Goal: Information Seeking & Learning: Find specific fact

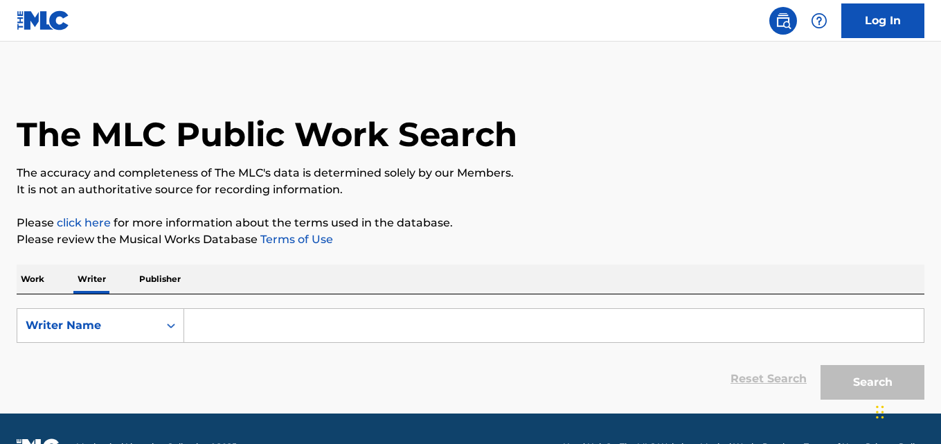
click at [239, 339] on input "Search Form" at bounding box center [554, 325] width 740 height 33
paste input "[PERSON_NAME] [PERSON_NAME]"
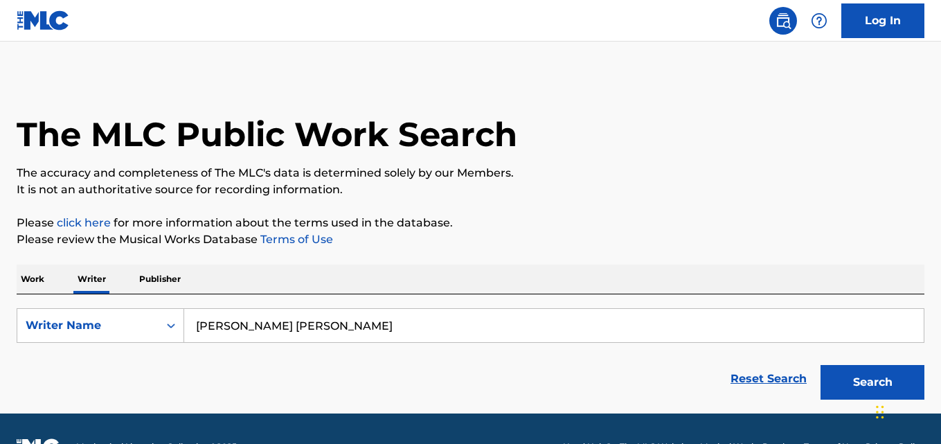
click at [821, 365] on button "Search" at bounding box center [873, 382] width 104 height 35
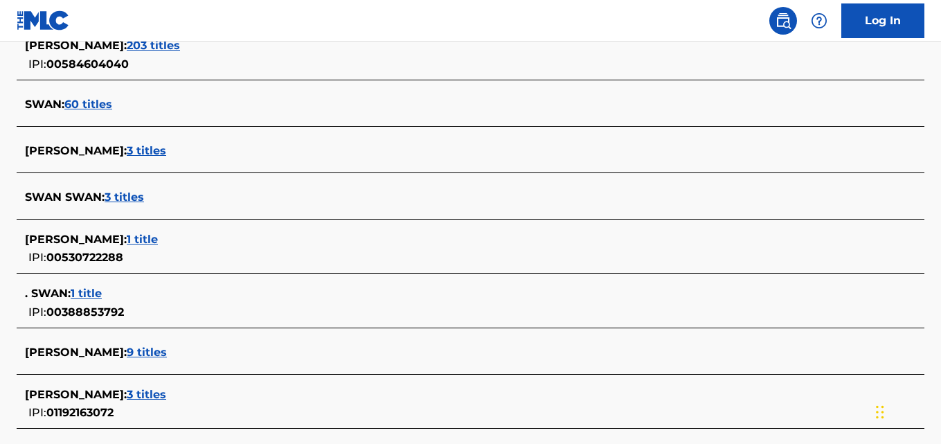
scroll to position [382, 0]
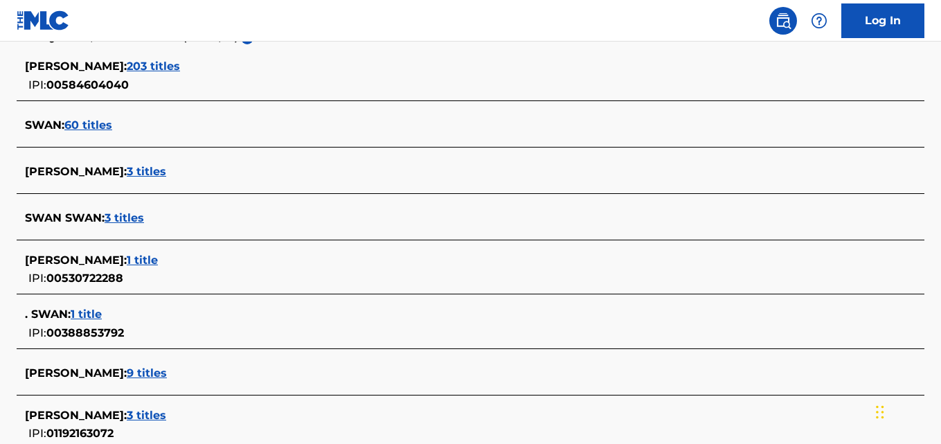
click at [161, 72] on span "203 titles" at bounding box center [153, 66] width 53 height 13
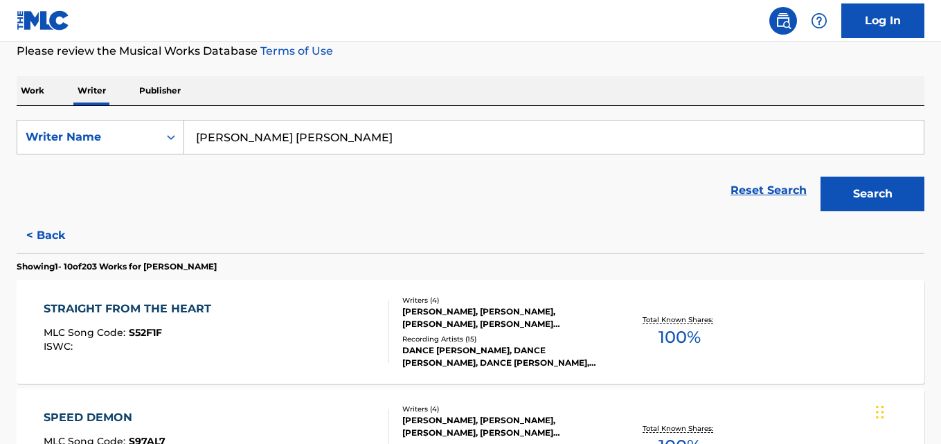
scroll to position [189, 0]
click at [337, 134] on input "[PERSON_NAME] [PERSON_NAME]" at bounding box center [554, 136] width 740 height 33
paste input "[PERSON_NAME]"
type input "[PERSON_NAME]"
click at [821, 176] on button "Search" at bounding box center [873, 193] width 104 height 35
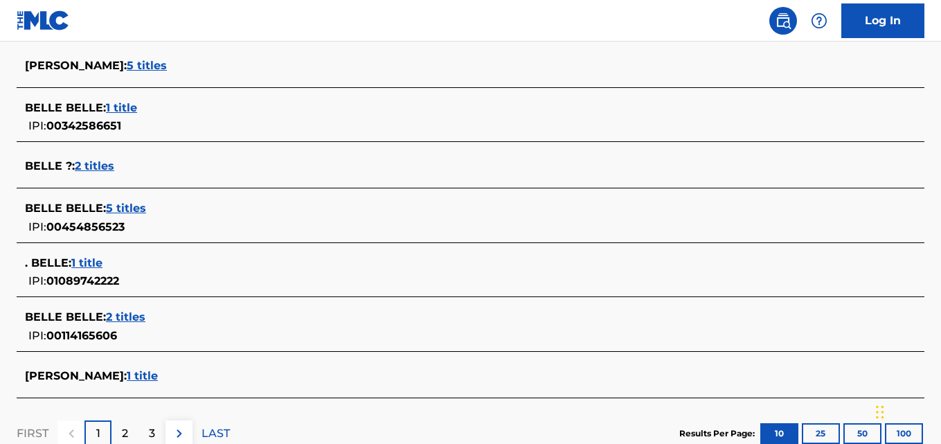
scroll to position [540, 0]
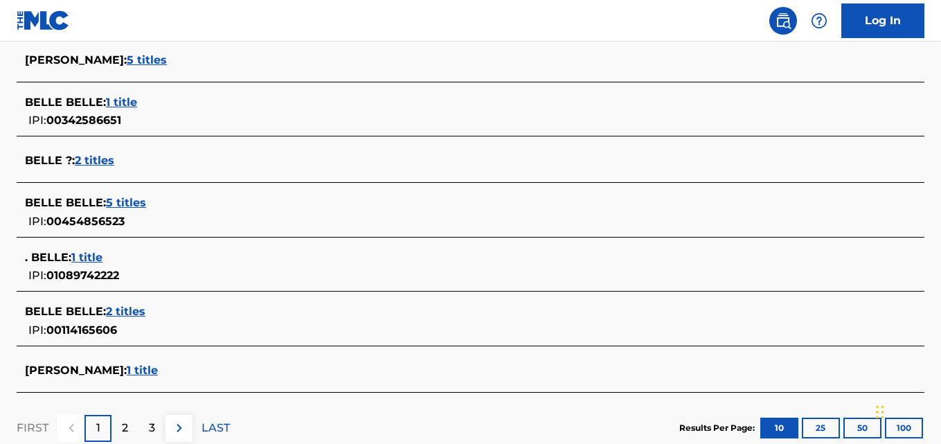
click at [170, 371] on div "[PERSON_NAME] : 1 title" at bounding box center [452, 370] width 855 height 17
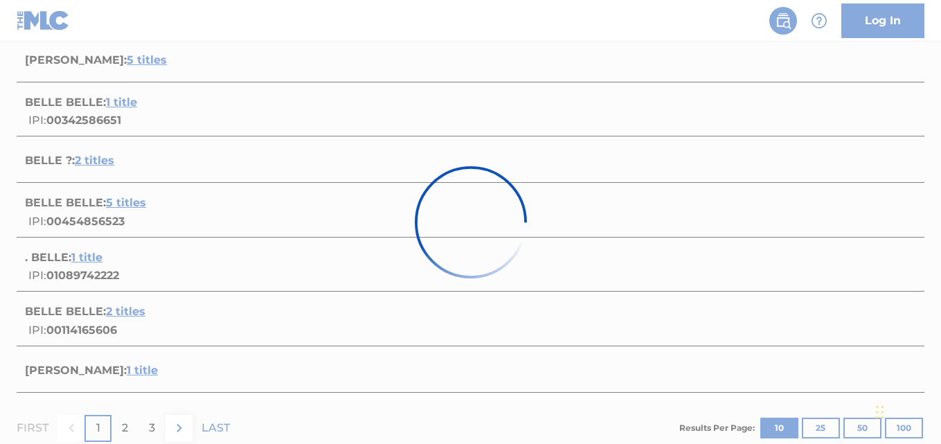
scroll to position [267, 0]
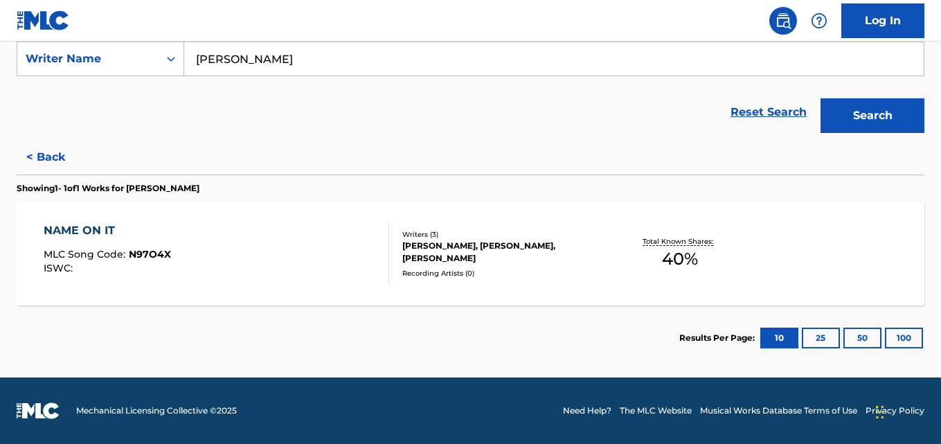
click at [527, 238] on div "Writers ( 3 )" at bounding box center [503, 234] width 202 height 10
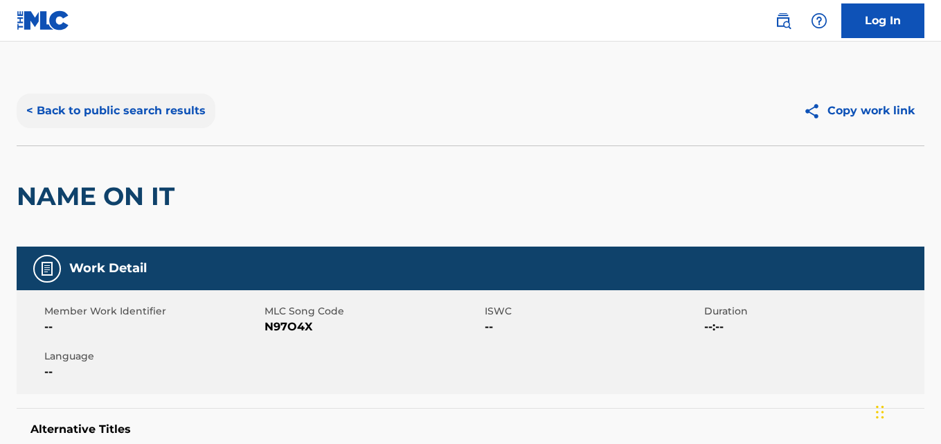
click at [189, 96] on button "< Back to public search results" at bounding box center [116, 111] width 199 height 35
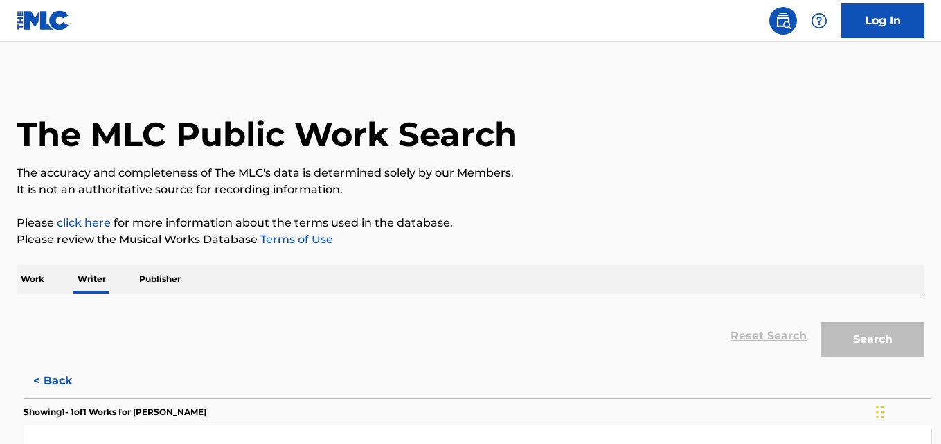
scroll to position [78, 0]
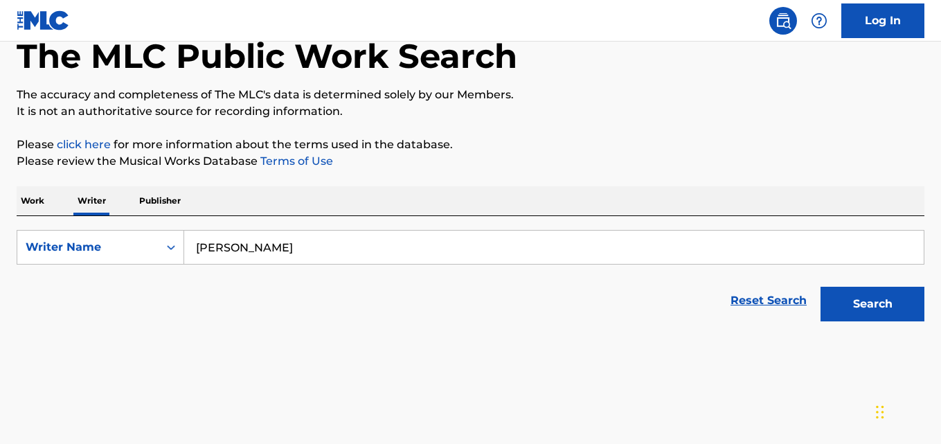
click at [392, 252] on input "[PERSON_NAME]" at bounding box center [554, 247] width 740 height 33
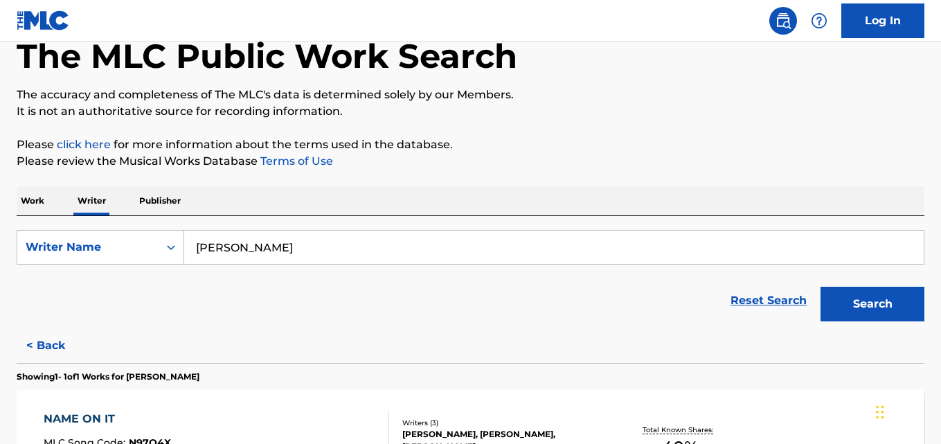
paste input "ony Jupiter"
click at [821, 287] on button "Search" at bounding box center [873, 304] width 104 height 35
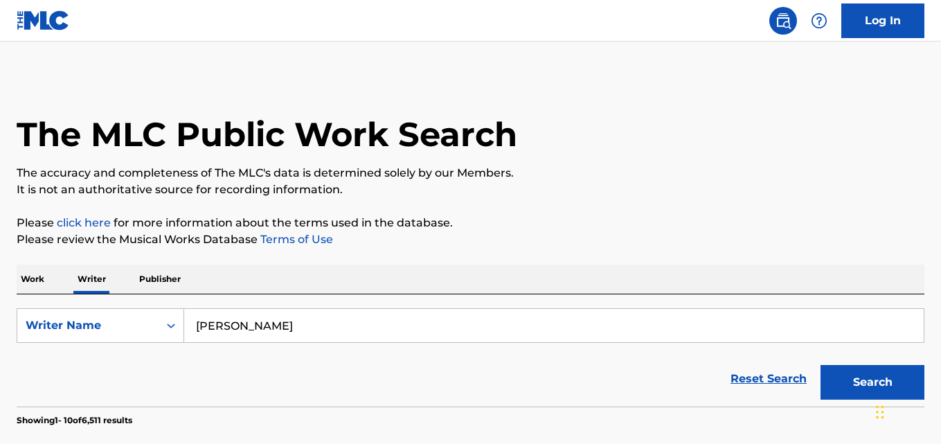
scroll to position [1, 0]
click at [311, 319] on input "[PERSON_NAME]" at bounding box center [554, 324] width 740 height 33
paste input "[PERSON_NAME]"
type input "[PERSON_NAME]"
click at [821, 364] on button "Search" at bounding box center [873, 381] width 104 height 35
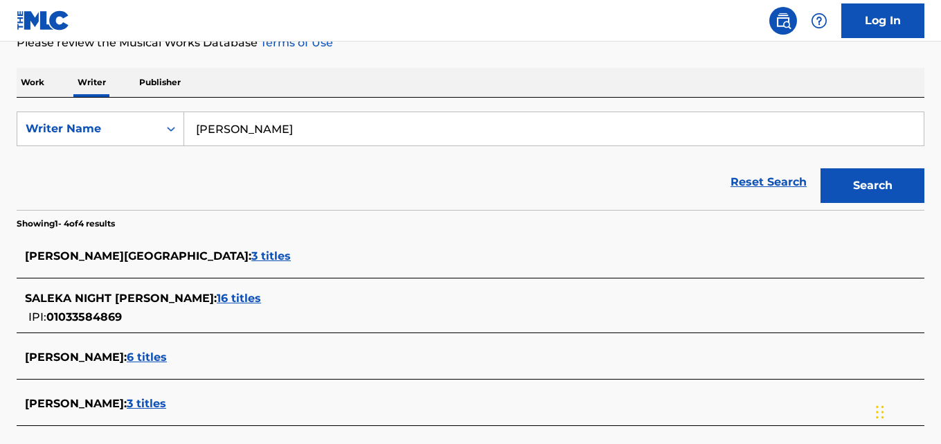
scroll to position [204, 0]
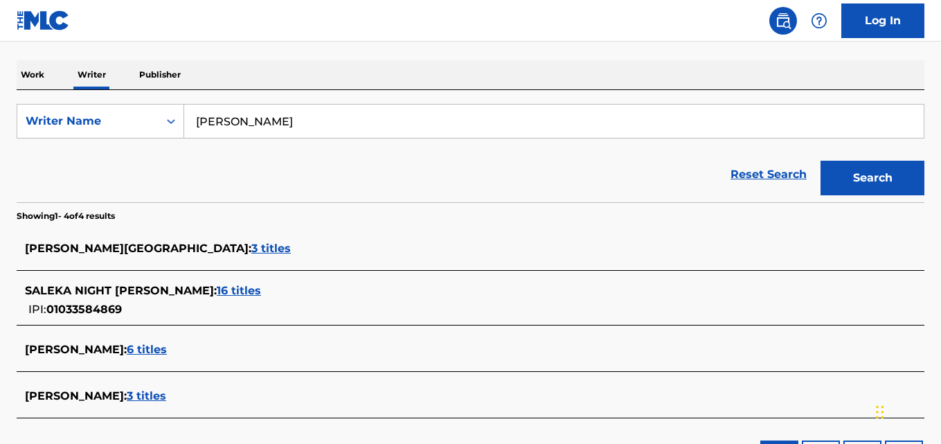
click at [241, 299] on div "SALEKA NIGHT [PERSON_NAME] : 16 titles IPI: 01033584869" at bounding box center [452, 300] width 855 height 35
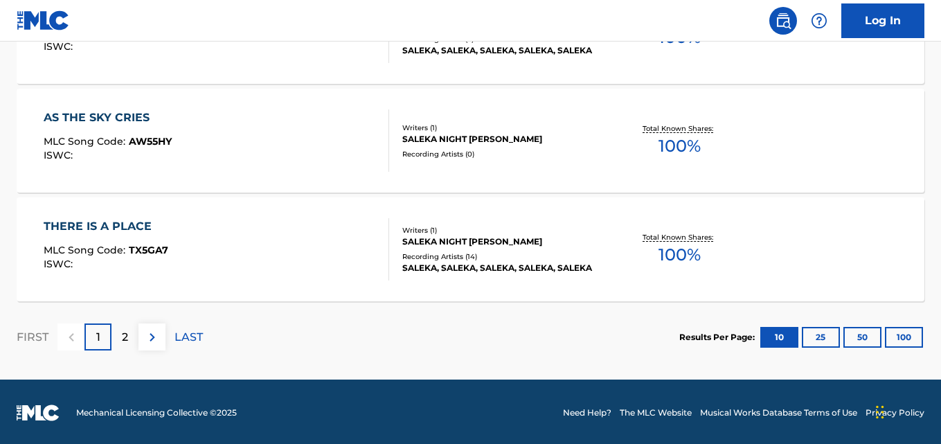
scroll to position [1252, 0]
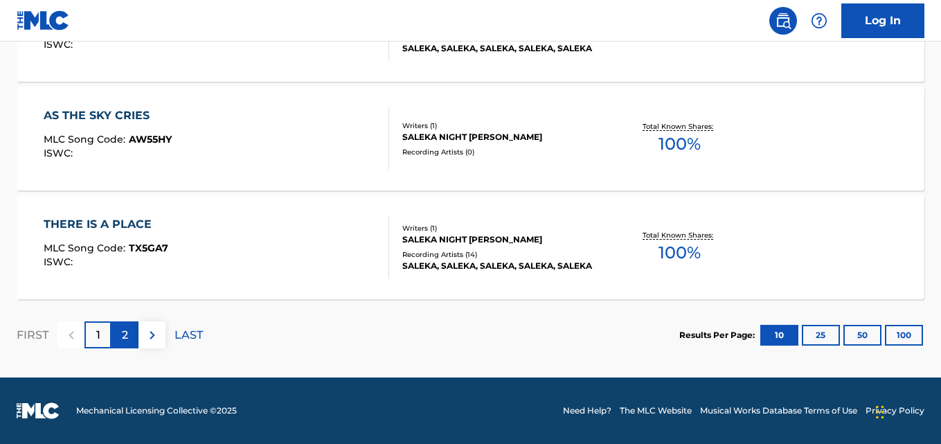
click at [128, 341] on p "2" at bounding box center [125, 335] width 6 height 17
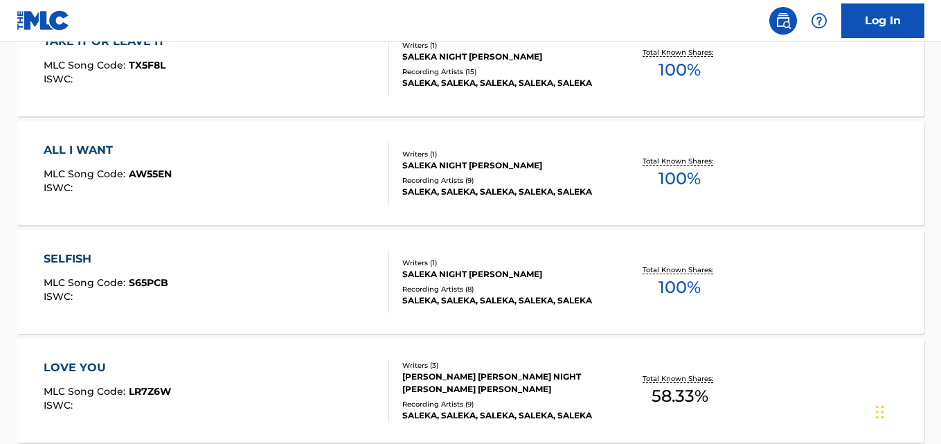
scroll to position [680, 0]
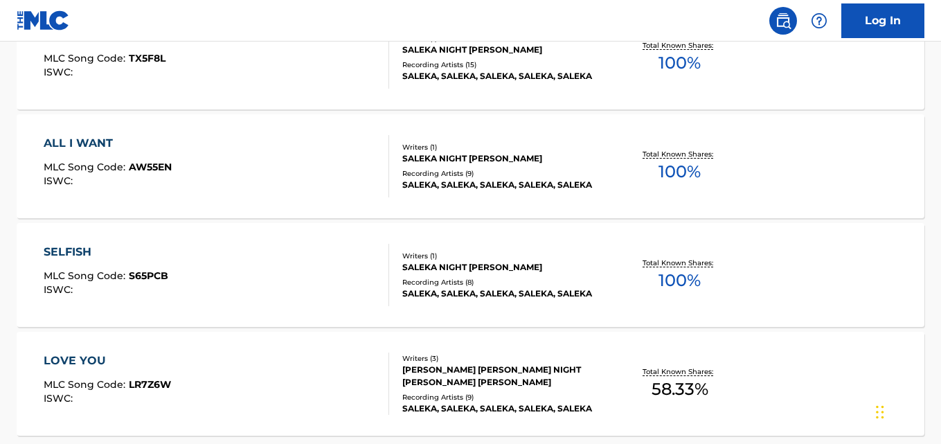
click at [495, 292] on div "SALEKA, SALEKA, SALEKA, SALEKA, SALEKA" at bounding box center [503, 293] width 202 height 12
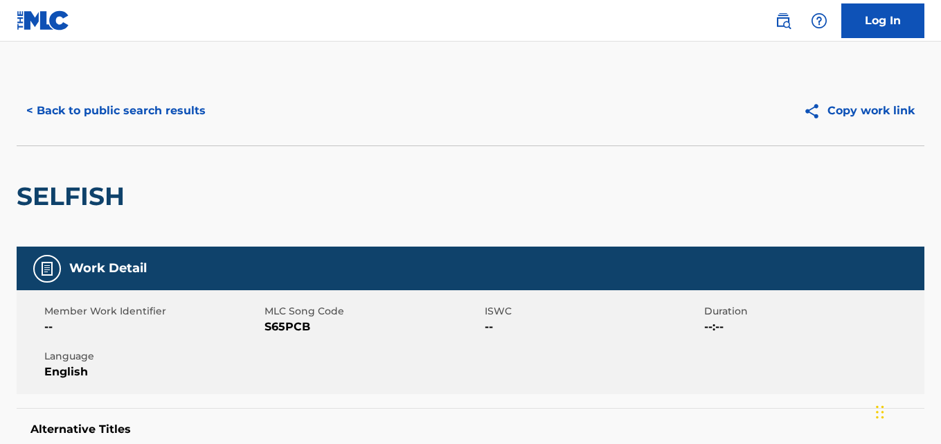
click at [495, 292] on div "Member Work Identifier -- MLC Song Code S65PCB ISWC -- Duration --:-- Language …" at bounding box center [471, 342] width 908 height 104
click at [487, 192] on div "SELFISH" at bounding box center [471, 195] width 908 height 101
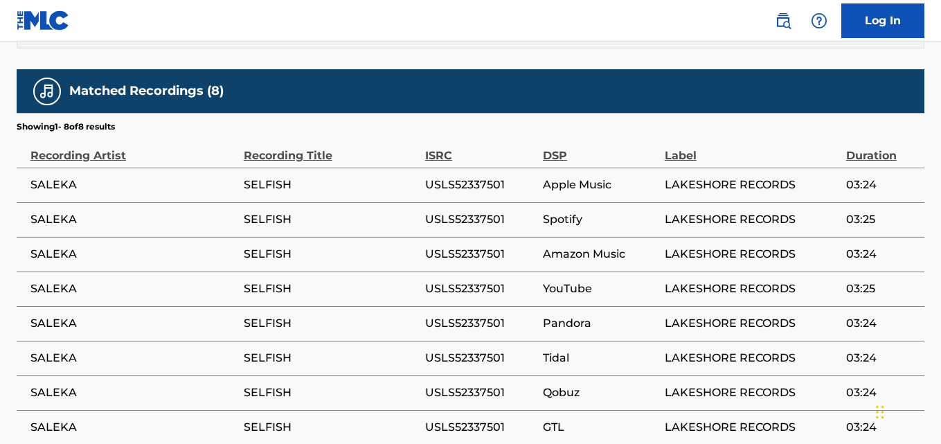
scroll to position [828, 0]
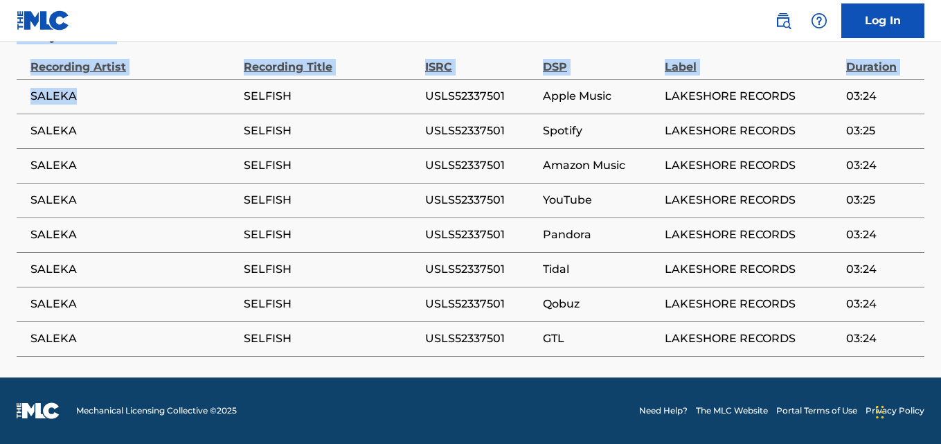
drag, startPoint x: 79, startPoint y: 98, endPoint x: 16, endPoint y: 101, distance: 63.1
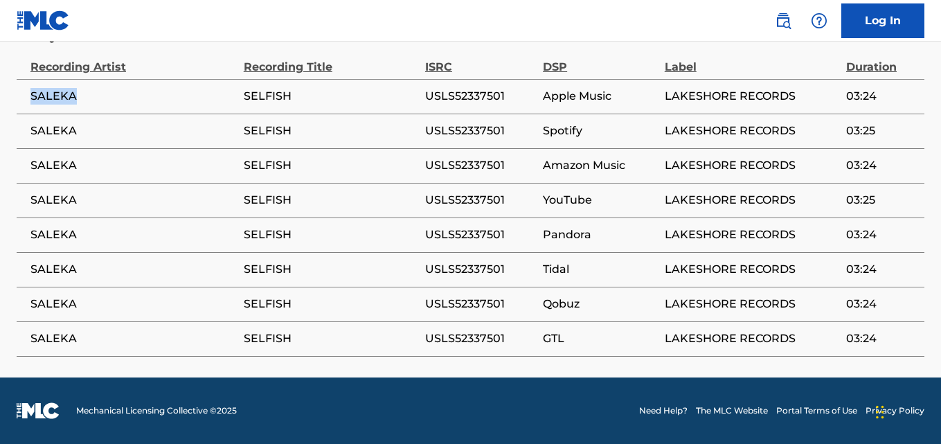
copy span "SALEKA"
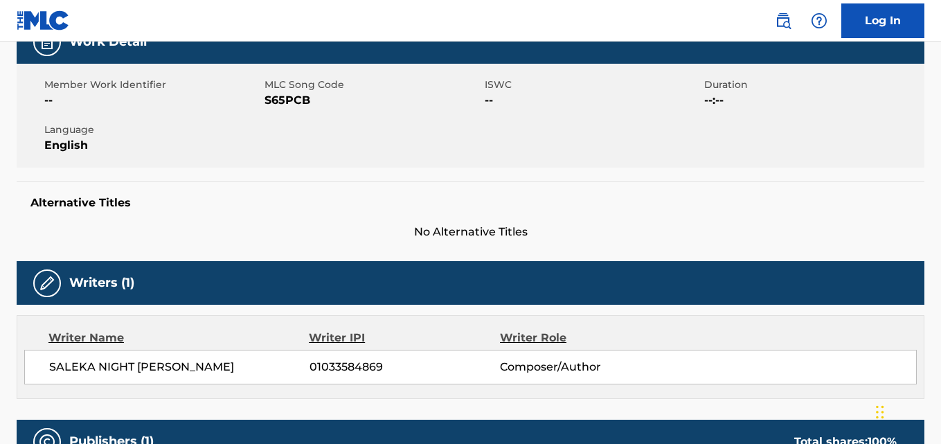
scroll to position [236, 0]
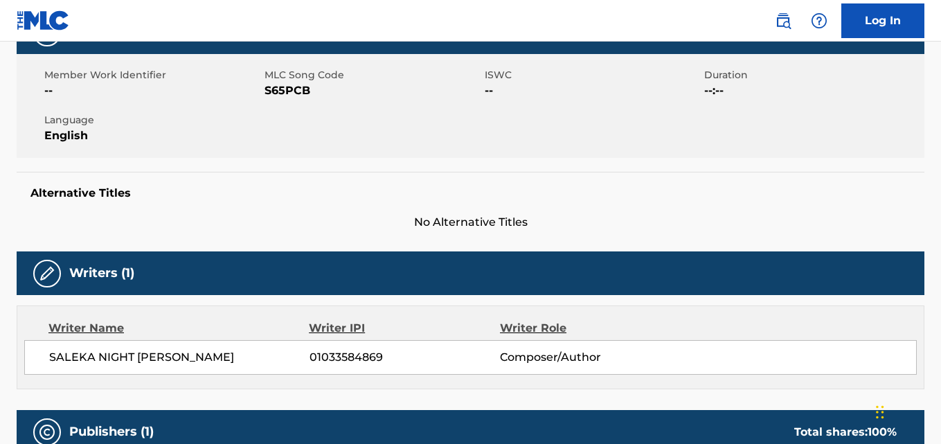
click at [286, 81] on span "MLC Song Code" at bounding box center [373, 75] width 217 height 15
click at [286, 82] on span "MLC Song Code" at bounding box center [373, 75] width 217 height 15
click at [288, 92] on span "S65PCB" at bounding box center [373, 90] width 217 height 17
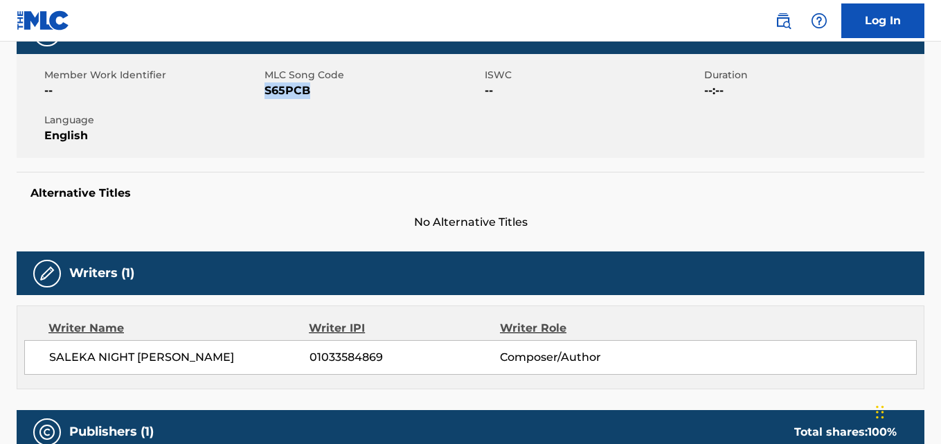
click at [288, 92] on span "S65PCB" at bounding box center [373, 90] width 217 height 17
copy span "S65PCB"
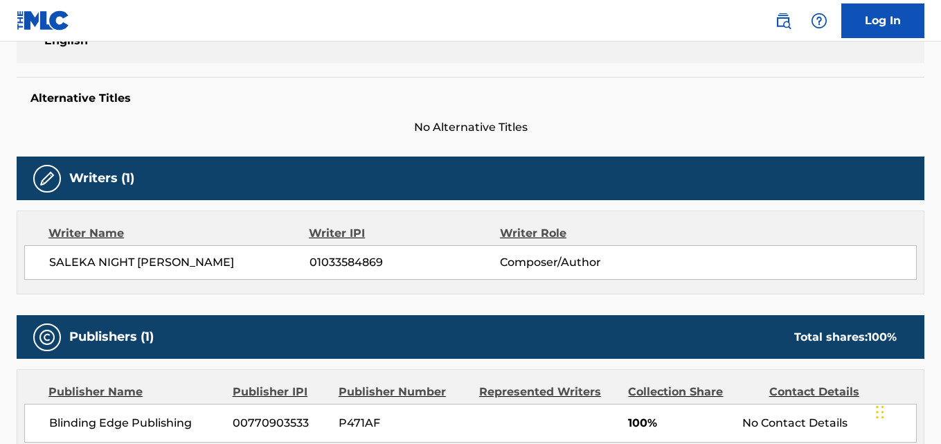
scroll to position [409, 0]
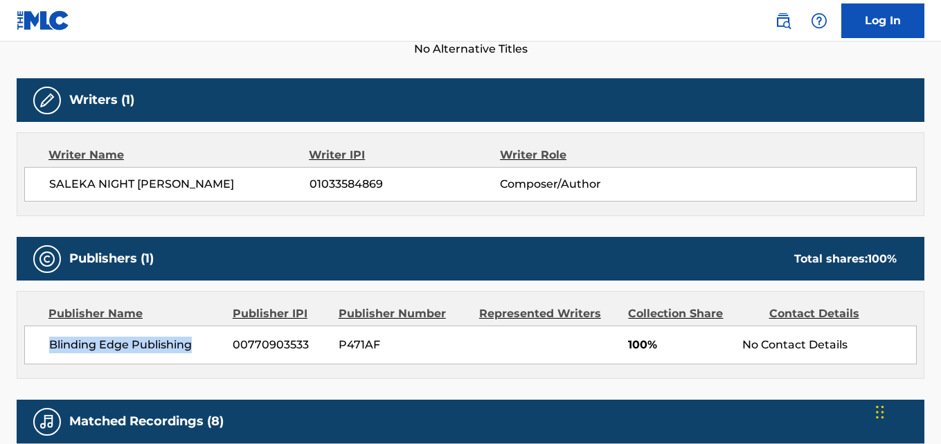
drag, startPoint x: 197, startPoint y: 344, endPoint x: 47, endPoint y: 345, distance: 149.6
click at [47, 345] on div "Blinding Edge Publishing 00770903533 P471AF 100% No Contact Details" at bounding box center [470, 345] width 893 height 39
copy span "Blinding Edge Publishing"
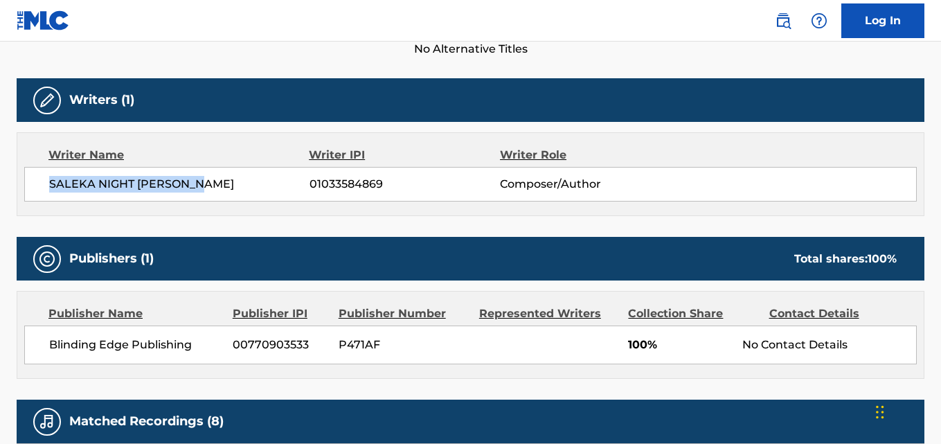
drag, startPoint x: 222, startPoint y: 176, endPoint x: 44, endPoint y: 184, distance: 177.5
click at [44, 184] on div "SALEKA NIGHT [PERSON_NAME] 01033584869 Composer/Author" at bounding box center [470, 184] width 893 height 35
copy span "SALEKA NIGHT [PERSON_NAME]"
click at [335, 182] on span "01033584869" at bounding box center [405, 184] width 190 height 17
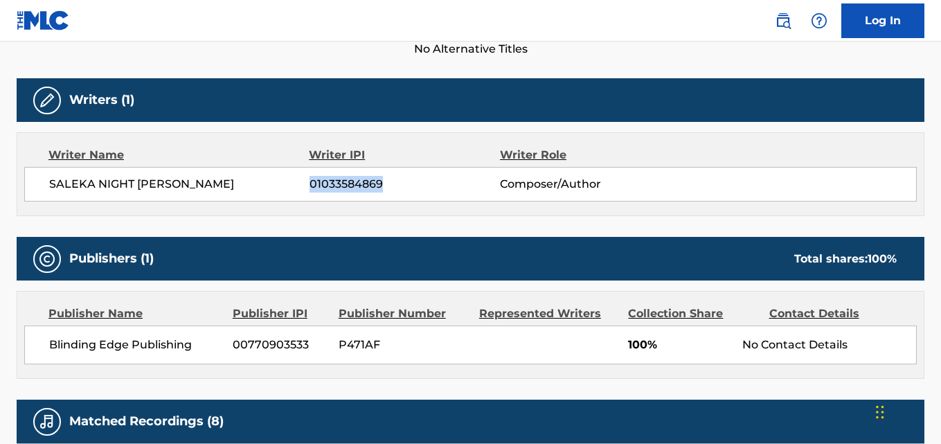
click at [335, 182] on span "01033584869" at bounding box center [405, 184] width 190 height 17
copy span "01033584869"
click at [271, 346] on span "00770903533" at bounding box center [281, 345] width 96 height 17
copy span "00770903533"
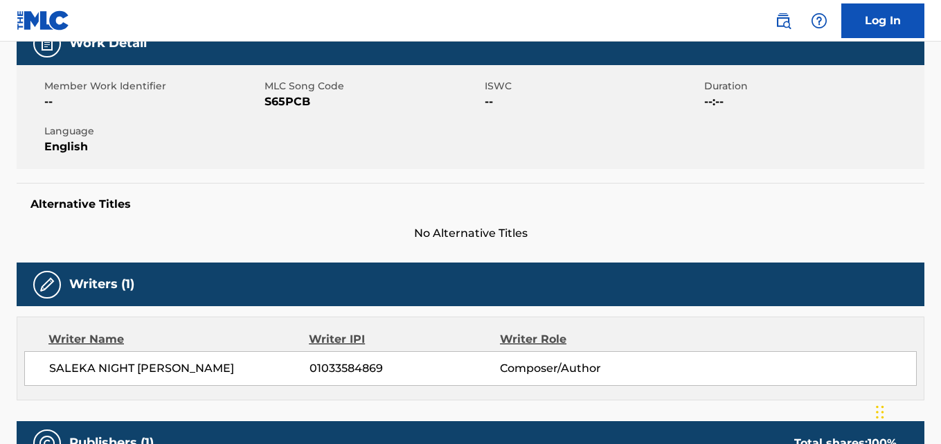
scroll to position [0, 0]
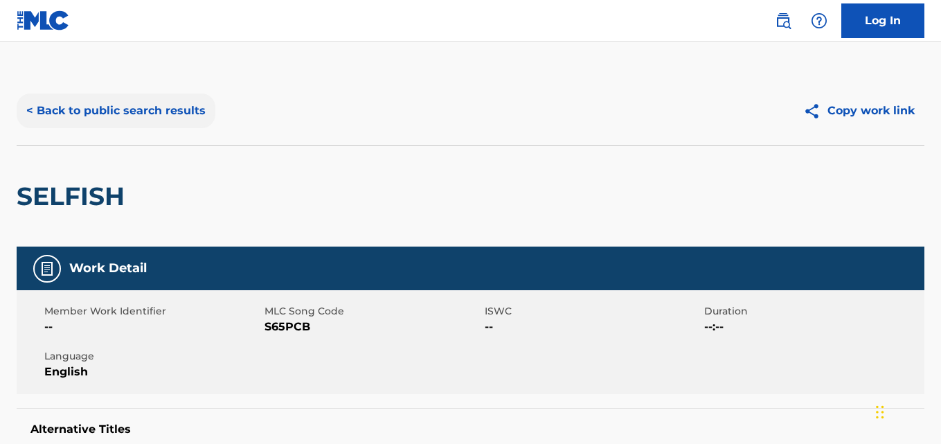
click at [188, 120] on button "< Back to public search results" at bounding box center [116, 111] width 199 height 35
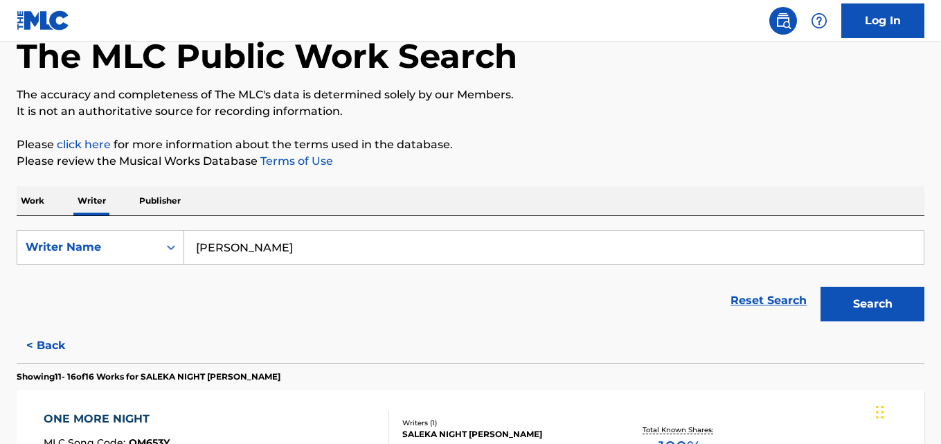
click at [359, 249] on input "[PERSON_NAME]" at bounding box center [554, 247] width 740 height 33
paste input "[PERSON_NAME]"
click at [821, 287] on button "Search" at bounding box center [873, 304] width 104 height 35
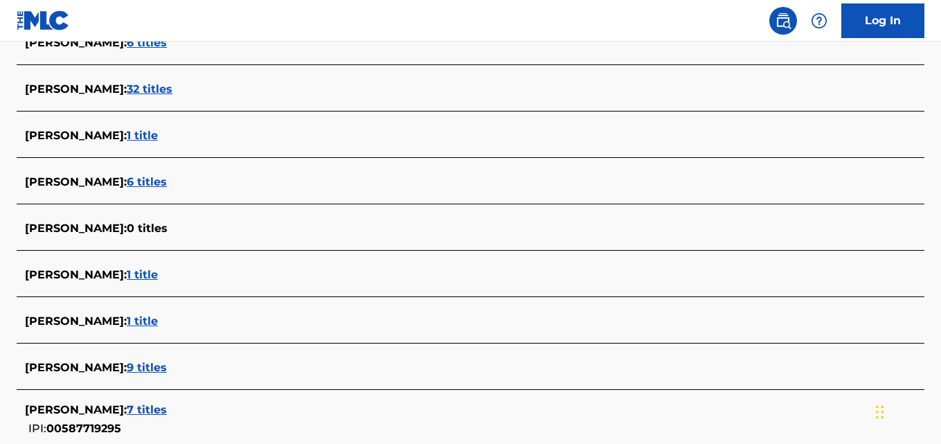
scroll to position [0, 0]
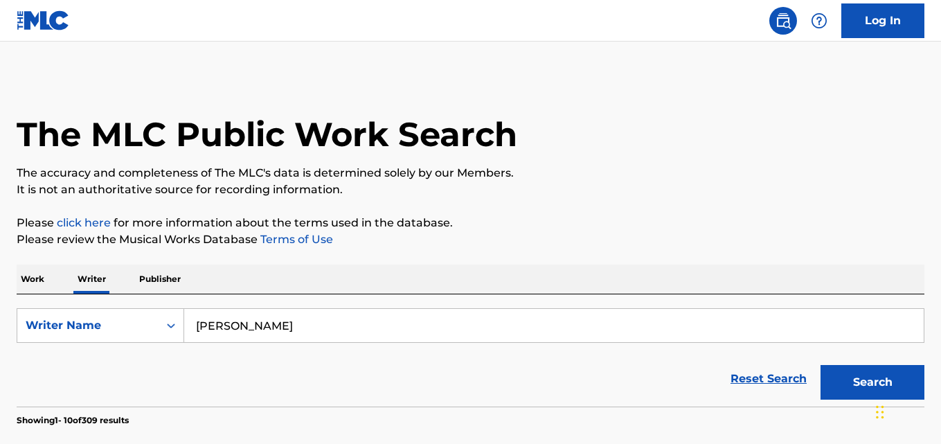
click at [323, 332] on input "[PERSON_NAME]" at bounding box center [554, 325] width 740 height 33
paste input "[PERSON_NAME] [PERSON_NAME]"
click at [821, 365] on button "Search" at bounding box center [873, 382] width 104 height 35
click at [305, 324] on input "[PERSON_NAME] [PERSON_NAME]" at bounding box center [554, 324] width 740 height 33
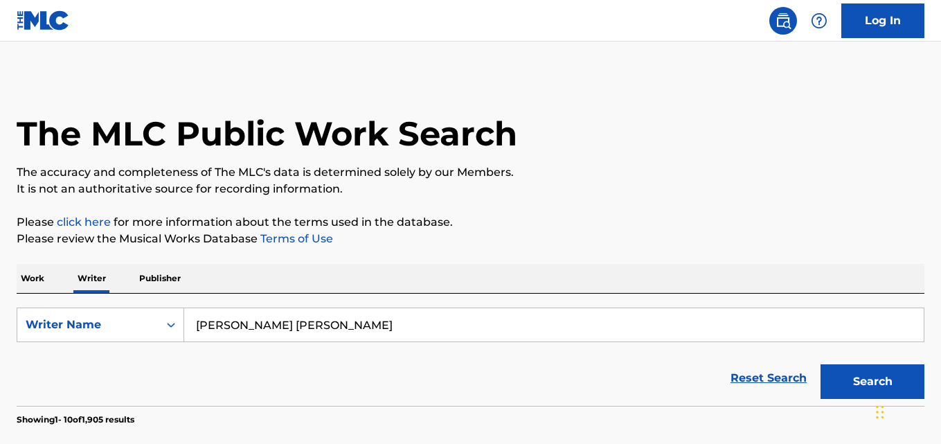
paste input "[PERSON_NAME]"
type input "[PERSON_NAME]"
click at [821, 364] on button "Search" at bounding box center [873, 381] width 104 height 35
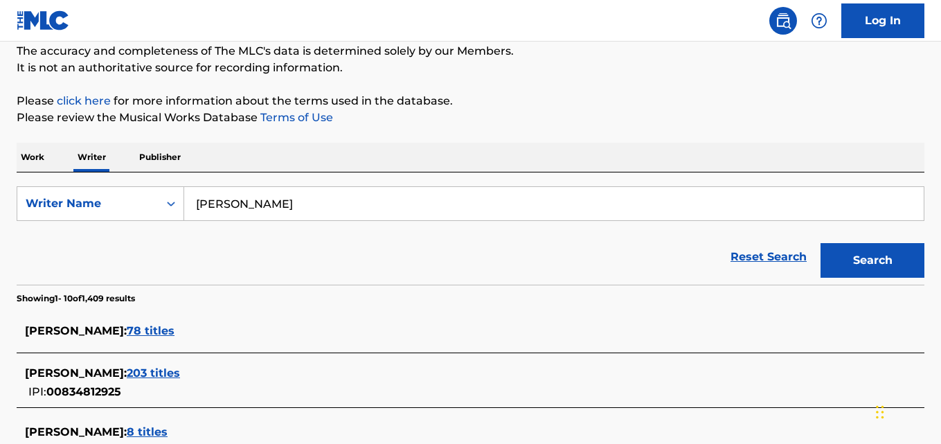
scroll to position [214, 0]
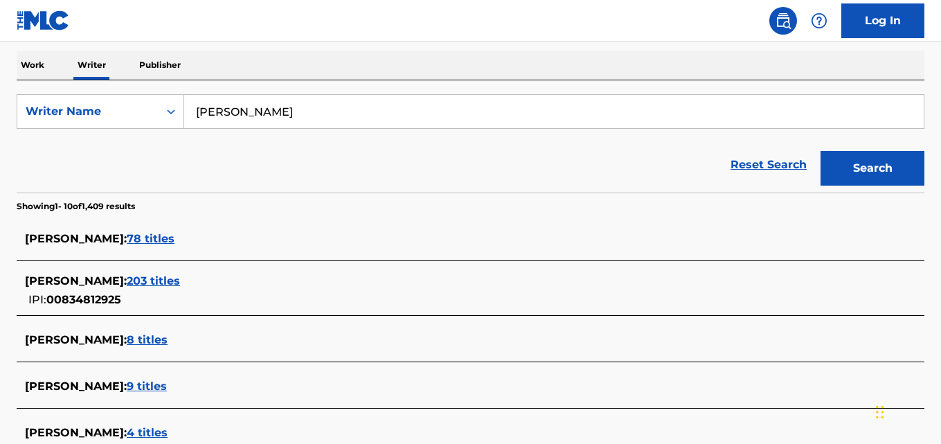
click at [256, 287] on div "[PERSON_NAME] : 203 titles" at bounding box center [452, 281] width 855 height 17
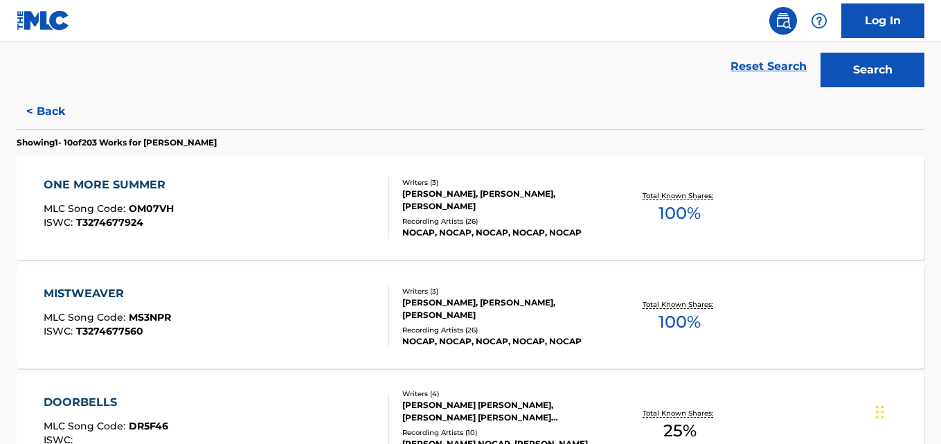
scroll to position [337, 0]
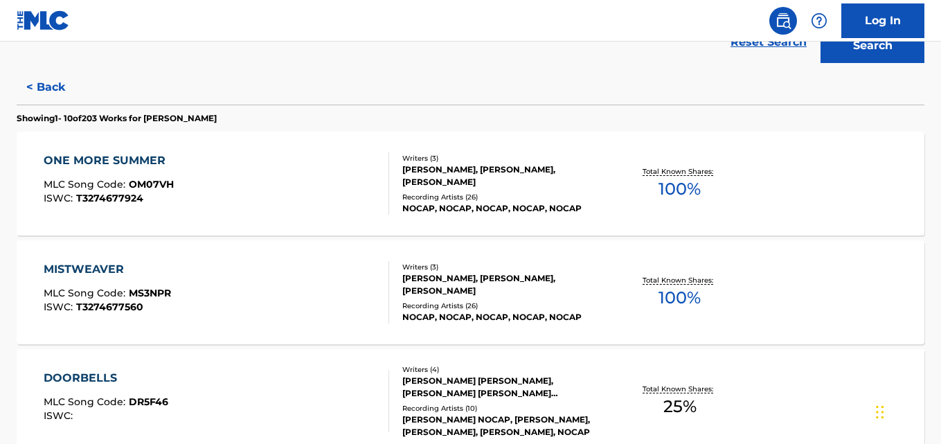
click at [603, 202] on div "NOCAP, NOCAP, NOCAP, NOCAP, NOCAP" at bounding box center [503, 208] width 202 height 12
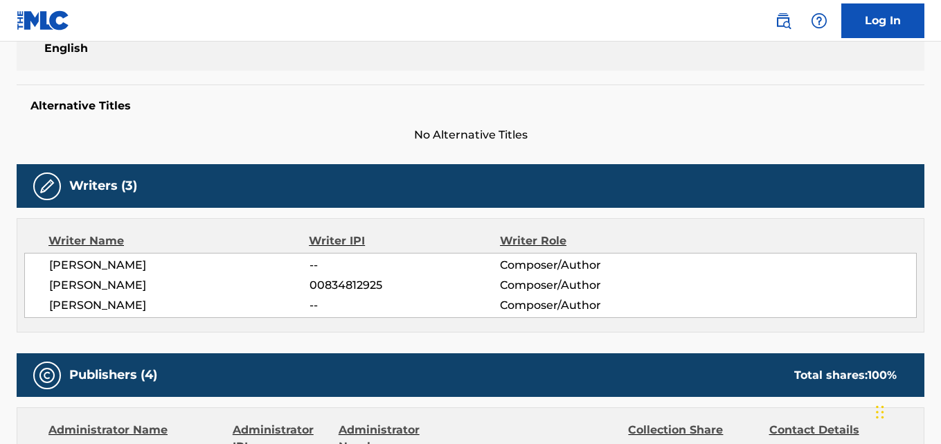
scroll to position [276, 0]
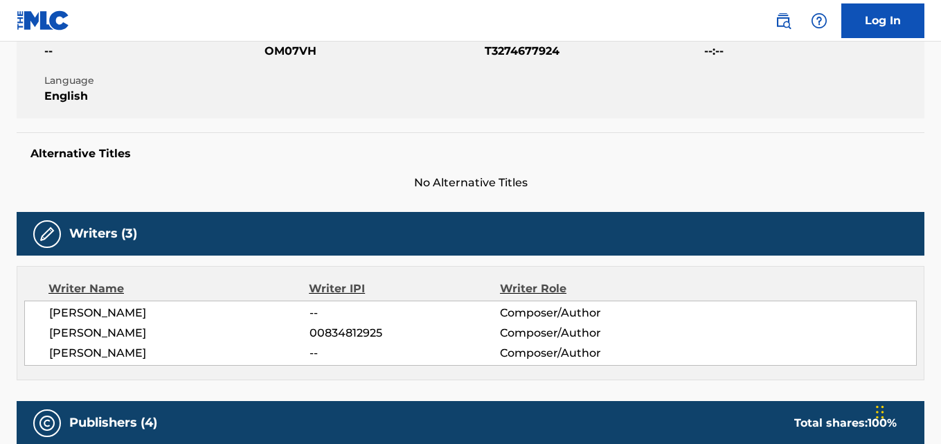
click at [292, 55] on span "OM07VH" at bounding box center [373, 51] width 217 height 17
copy span "OM07VH"
drag, startPoint x: 112, startPoint y: 315, endPoint x: 49, endPoint y: 312, distance: 63.1
click at [49, 312] on span "[PERSON_NAME]" at bounding box center [179, 313] width 260 height 17
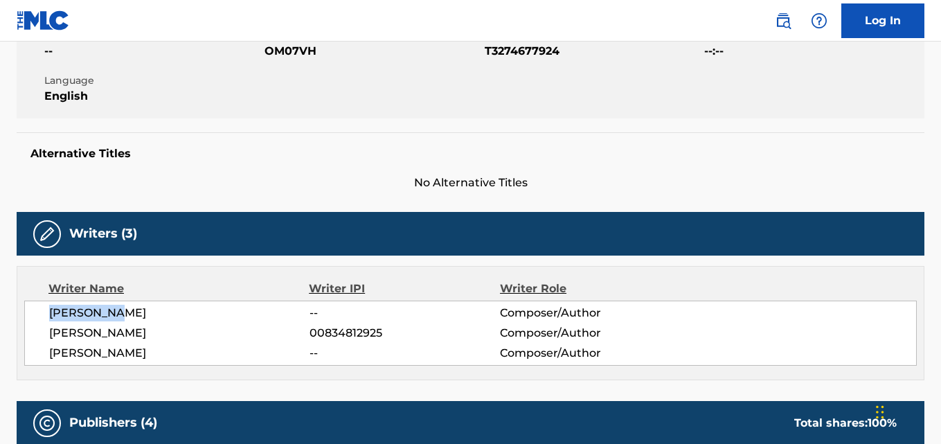
click at [355, 285] on div "Writer IPI" at bounding box center [404, 289] width 191 height 17
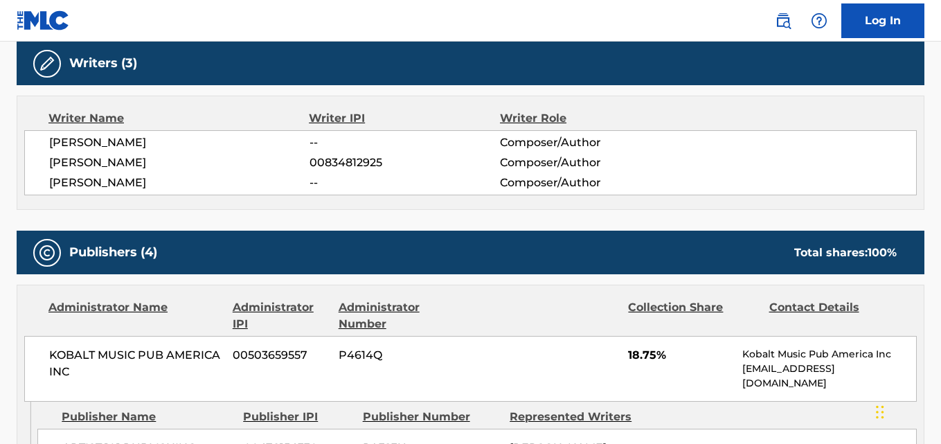
scroll to position [474, 0]
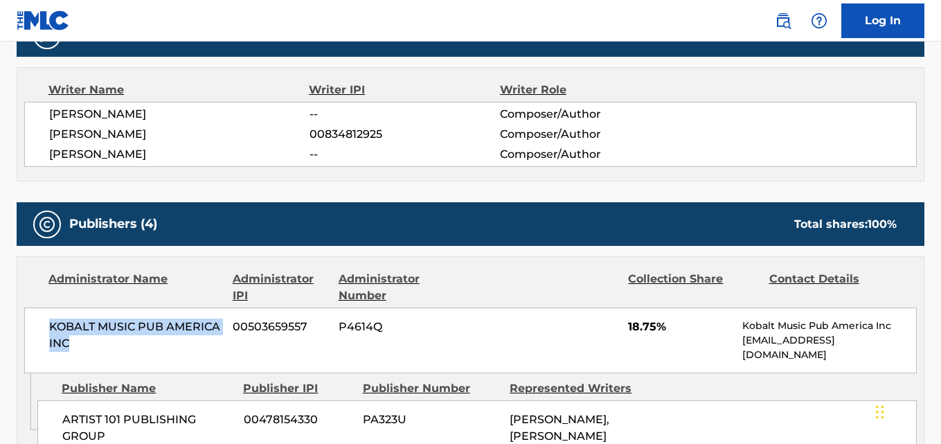
drag, startPoint x: 47, startPoint y: 322, endPoint x: 92, endPoint y: 354, distance: 55.2
click at [92, 354] on div "KOBALT MUSIC PUB AMERICA INC 00503659557 P4614Q 18.75% Kobalt Music Pub America…" at bounding box center [470, 341] width 893 height 66
copy span "KOBALT MUSIC PUB AMERICA INC"
click at [355, 135] on span "00834812925" at bounding box center [405, 134] width 190 height 17
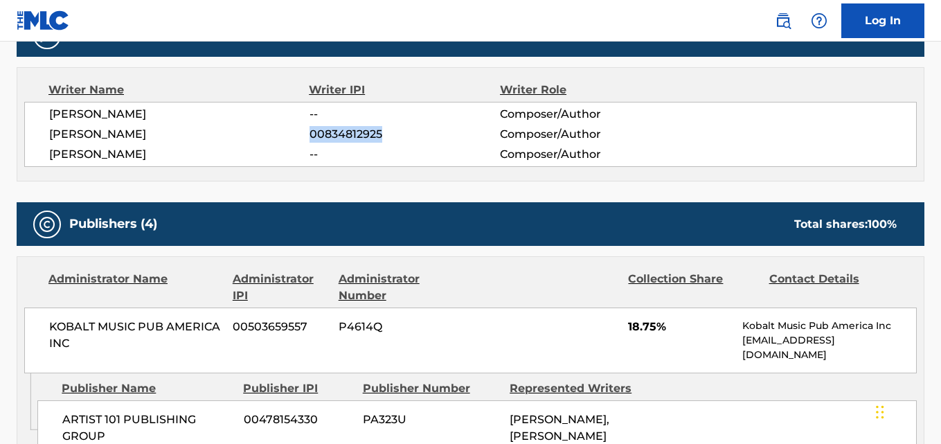
click at [355, 135] on span "00834812925" at bounding box center [405, 134] width 190 height 17
copy span "00834812925"
drag, startPoint x: 175, startPoint y: 141, endPoint x: 40, endPoint y: 133, distance: 134.6
click at [40, 133] on div "[PERSON_NAME] -- Composer/Author [PERSON_NAME] 00834812925 Composer/Author [PER…" at bounding box center [470, 134] width 893 height 65
copy span "[PERSON_NAME]"
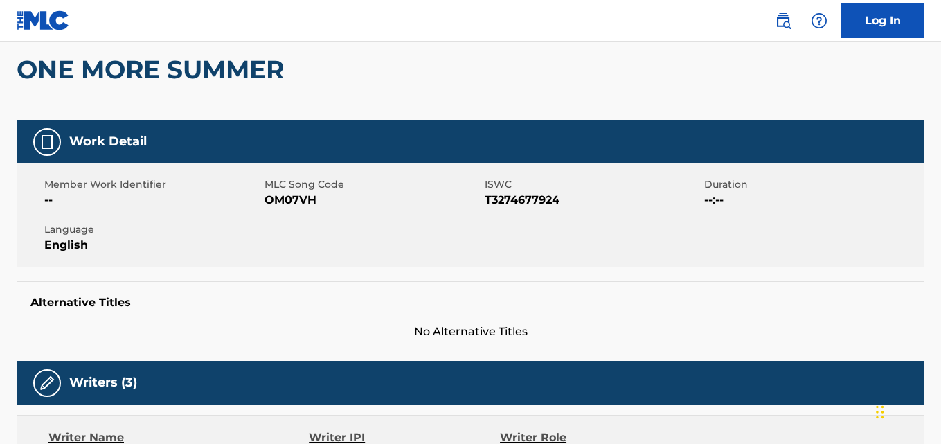
scroll to position [0, 0]
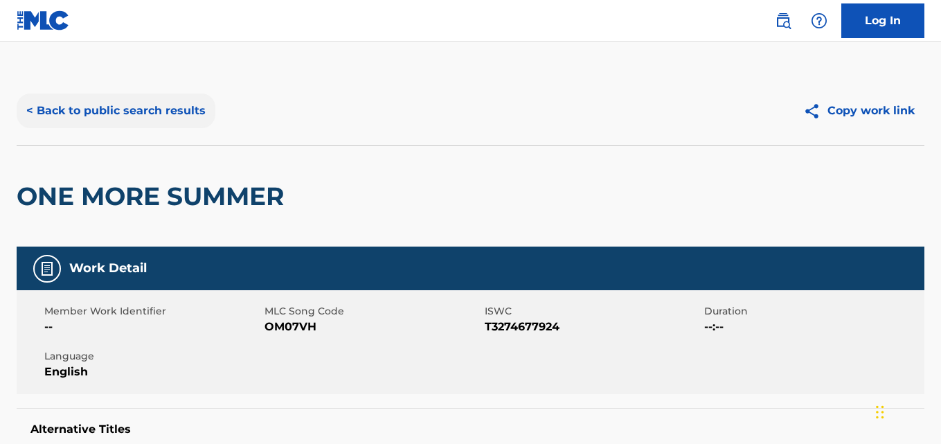
click at [161, 113] on button "< Back to public search results" at bounding box center [116, 111] width 199 height 35
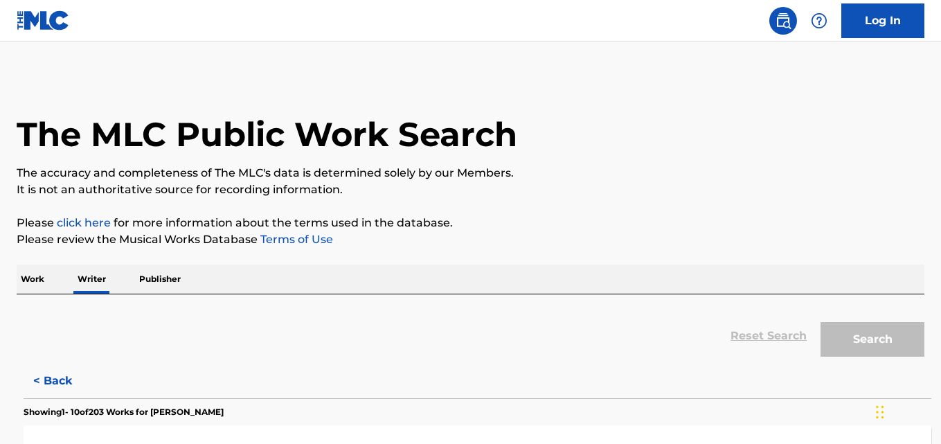
scroll to position [78, 0]
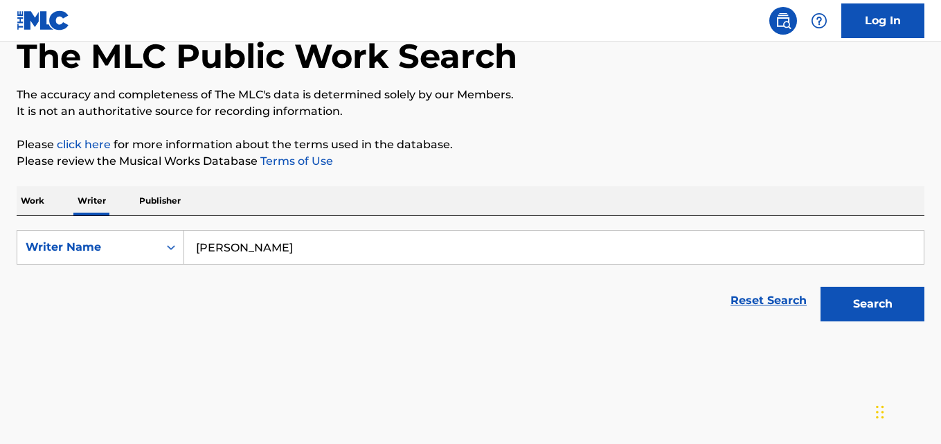
click at [357, 249] on input "[PERSON_NAME]" at bounding box center [554, 247] width 740 height 33
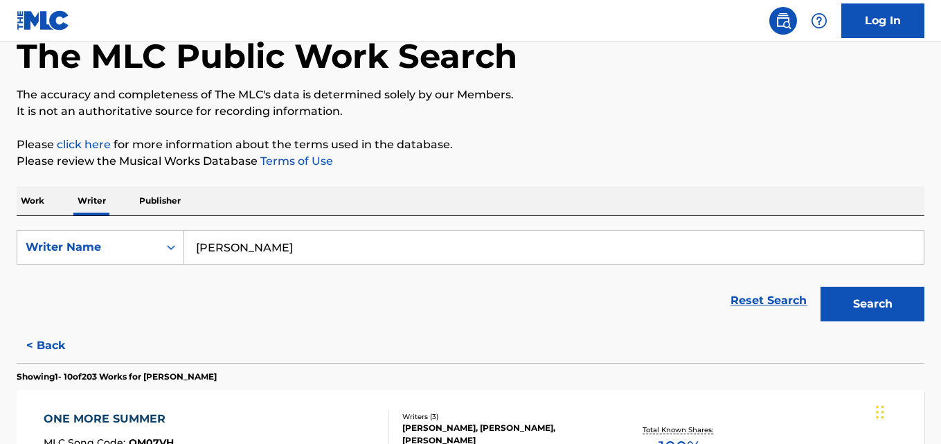
paste input "[PERSON_NAME]"
click at [821, 287] on button "Search" at bounding box center [873, 304] width 104 height 35
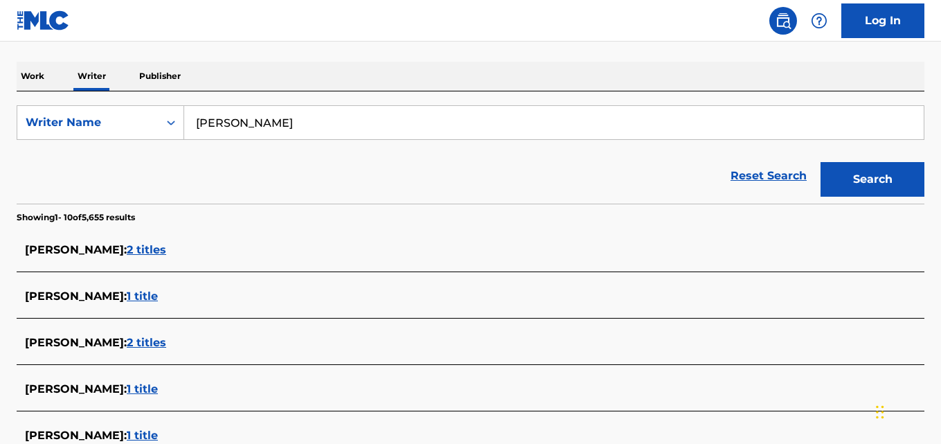
scroll to position [199, 0]
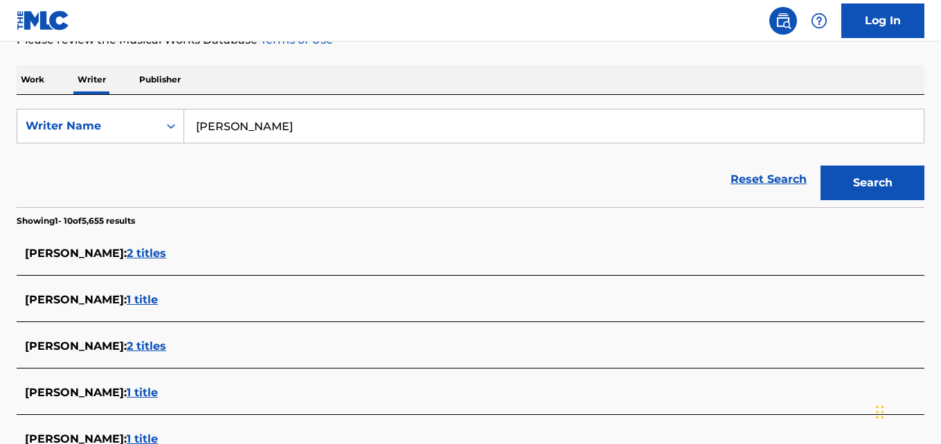
click at [365, 130] on input "[PERSON_NAME]" at bounding box center [554, 125] width 740 height 33
paste input "[PERSON_NAME]"
click at [821, 166] on button "Search" at bounding box center [873, 183] width 104 height 35
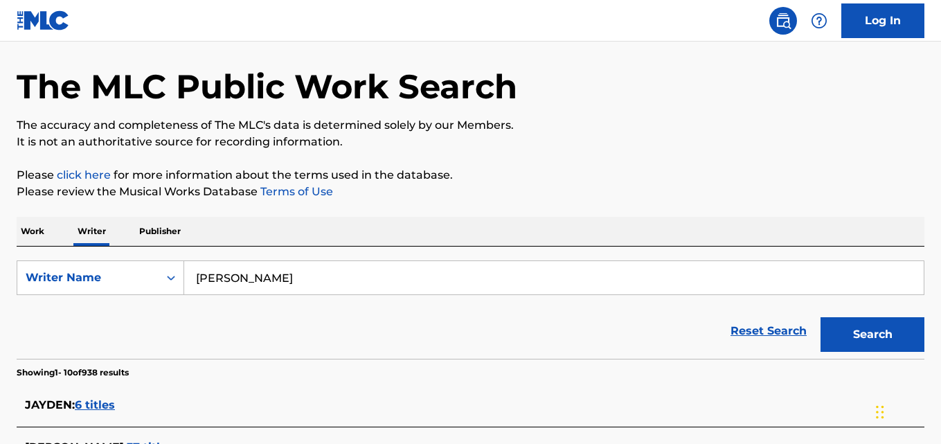
scroll to position [47, 0]
click at [323, 276] on input "[PERSON_NAME]" at bounding box center [554, 278] width 740 height 33
paste input "[PERSON_NAME]"
click at [821, 318] on button "Search" at bounding box center [873, 335] width 104 height 35
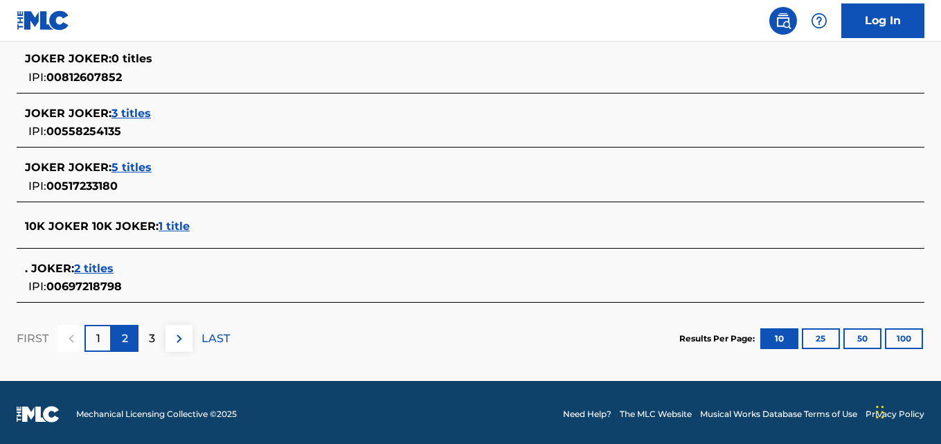
click at [123, 338] on p "2" at bounding box center [125, 338] width 6 height 17
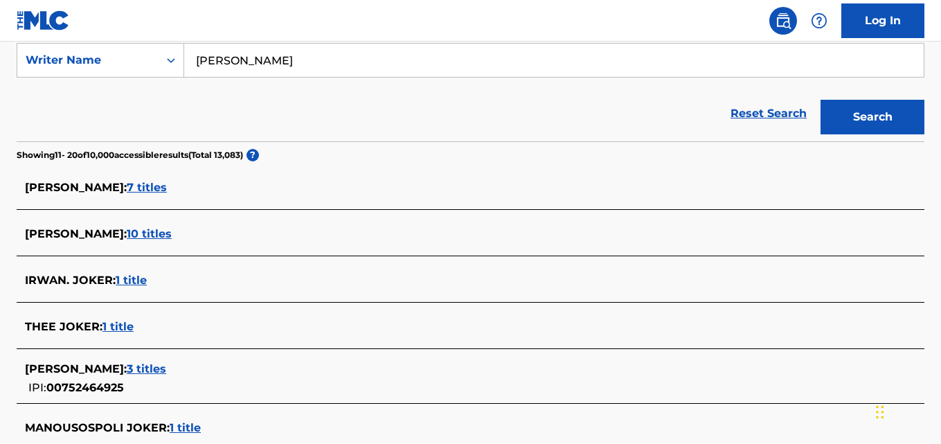
scroll to position [258, 0]
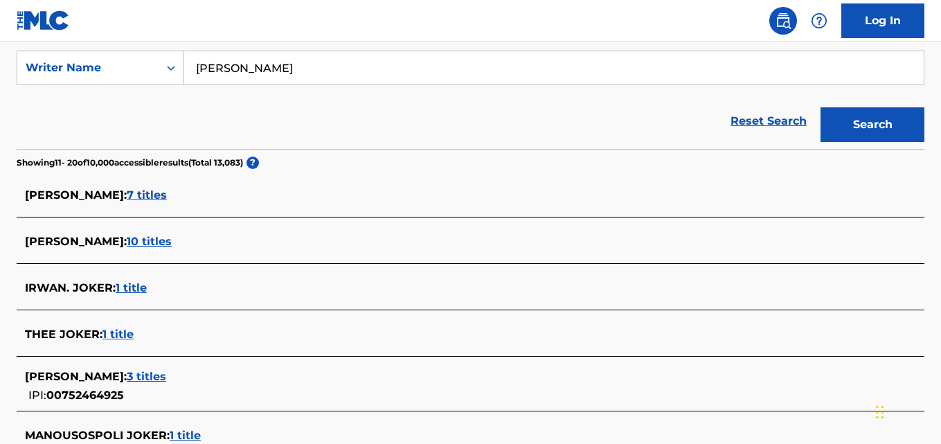
click at [356, 73] on input "[PERSON_NAME]" at bounding box center [554, 67] width 740 height 33
paste input "Kamen [PERSON_NAME]"
type input "Kamen [PERSON_NAME]"
click at [821, 107] on button "Search" at bounding box center [873, 124] width 104 height 35
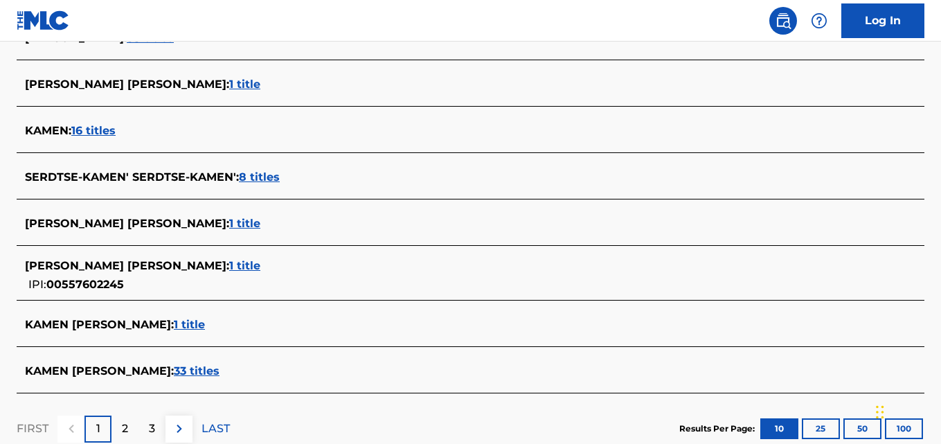
scroll to position [515, 0]
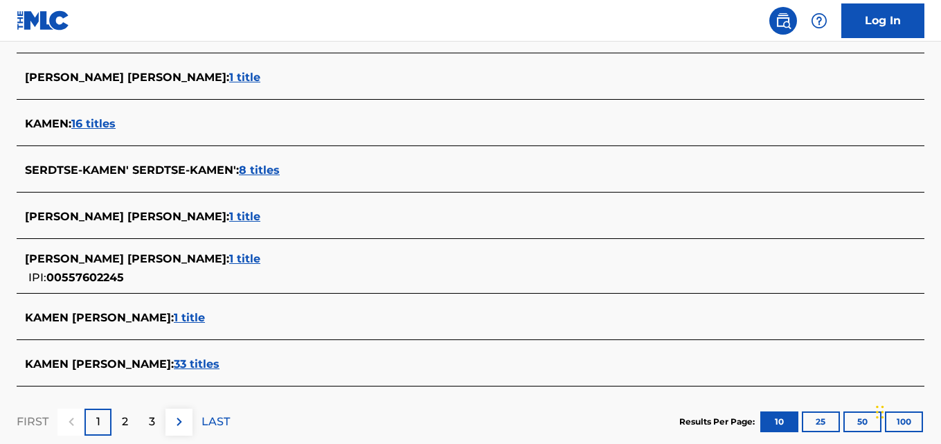
click at [187, 312] on span "1 title" at bounding box center [189, 317] width 31 height 13
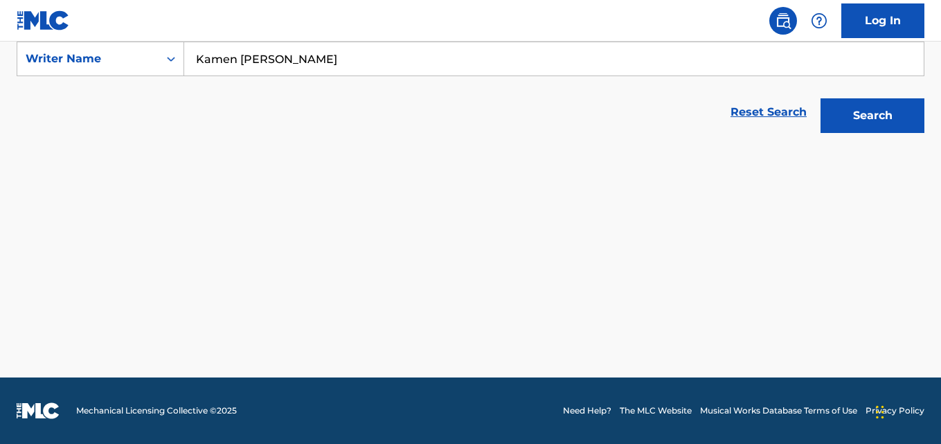
scroll to position [267, 0]
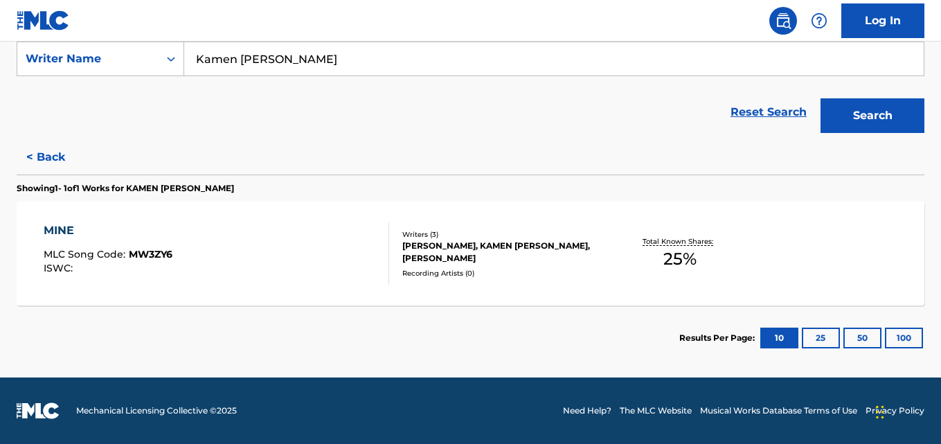
click at [601, 261] on div "[PERSON_NAME], KAMEN [PERSON_NAME], [PERSON_NAME]" at bounding box center [503, 252] width 202 height 25
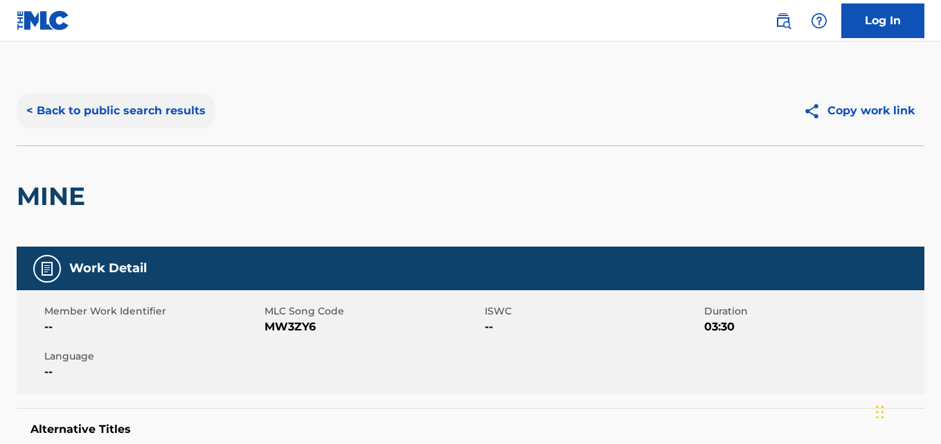
click at [101, 116] on button "< Back to public search results" at bounding box center [116, 111] width 199 height 35
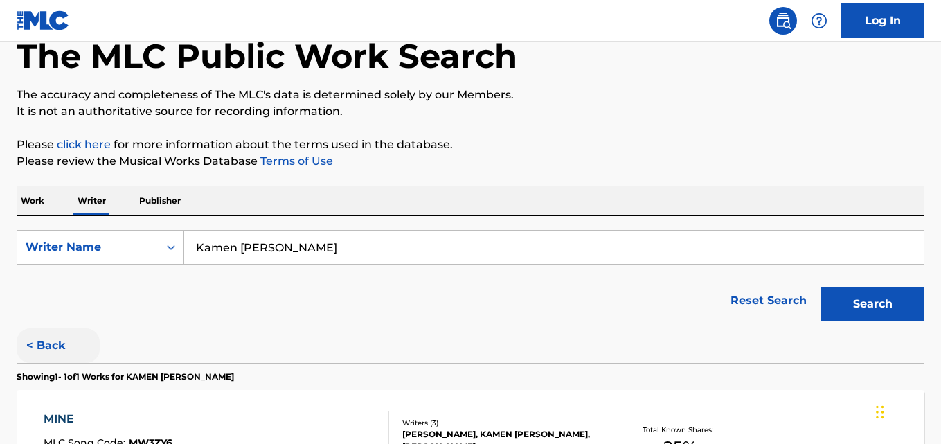
click at [68, 341] on button "< Back" at bounding box center [58, 345] width 83 height 35
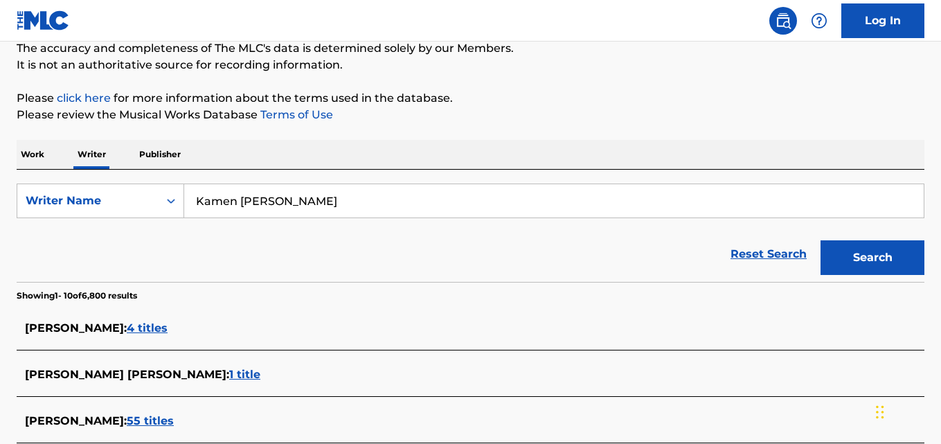
scroll to position [158, 0]
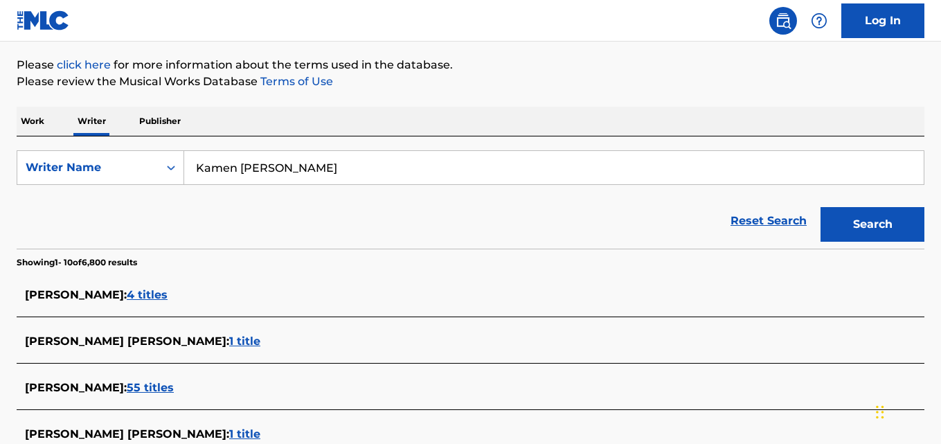
click at [132, 294] on span "4 titles" at bounding box center [147, 294] width 41 height 13
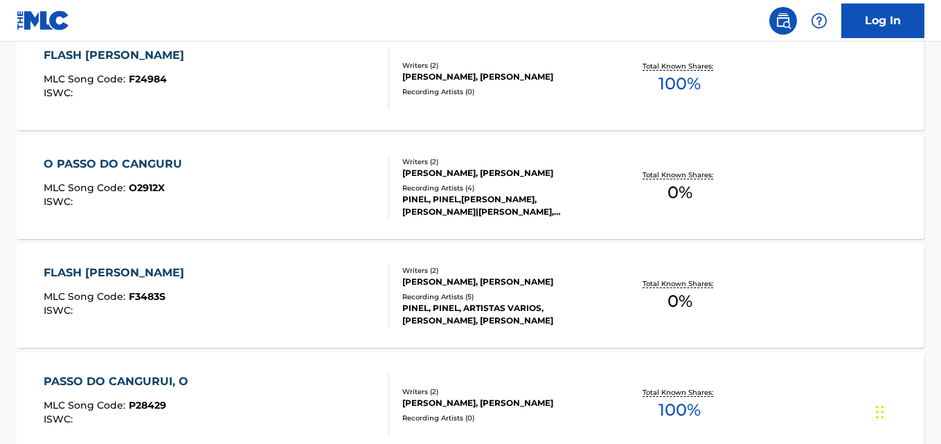
scroll to position [441, 0]
click at [279, 97] on div "FLASH [PERSON_NAME] MLC Song Code : F24984 ISWC :" at bounding box center [216, 79] width 345 height 62
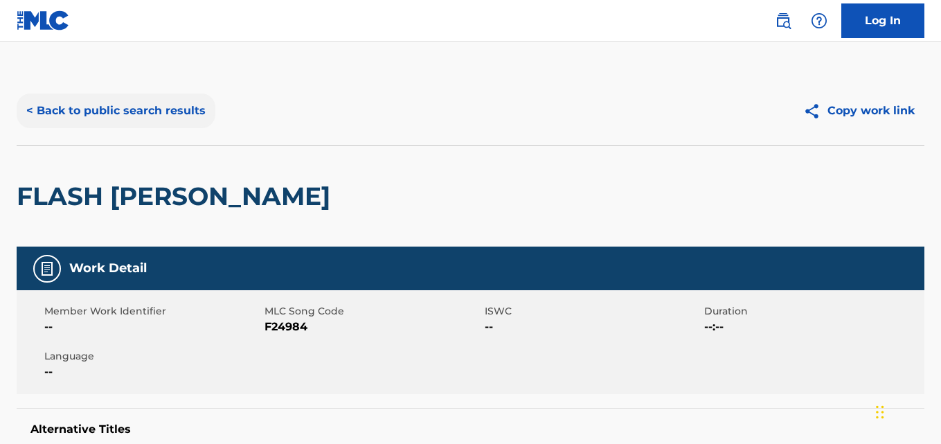
click at [130, 127] on button "< Back to public search results" at bounding box center [116, 111] width 199 height 35
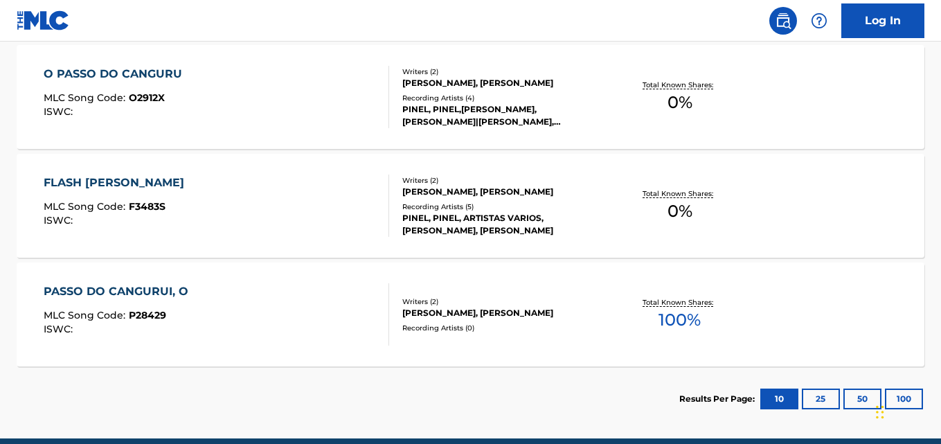
scroll to position [538, 0]
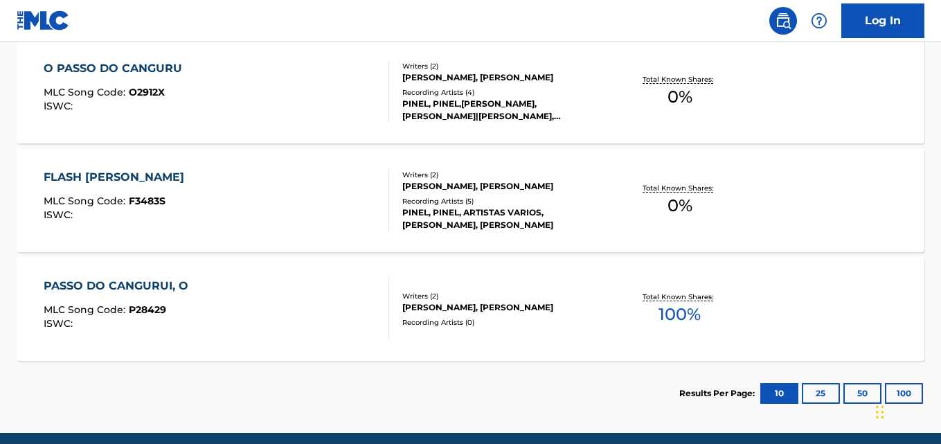
click at [579, 215] on div "PINEL, PINEL, ARTISTAS VARIOS, [PERSON_NAME], [PERSON_NAME]" at bounding box center [503, 218] width 202 height 25
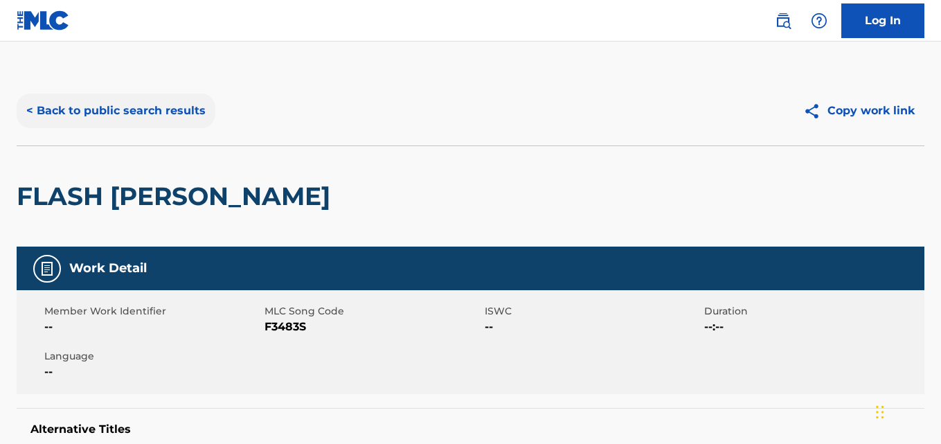
click at [189, 109] on button "< Back to public search results" at bounding box center [116, 111] width 199 height 35
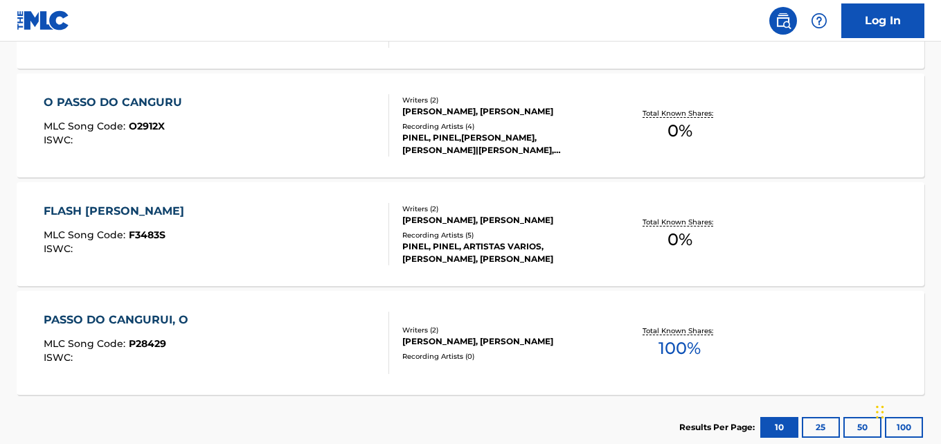
scroll to position [513, 0]
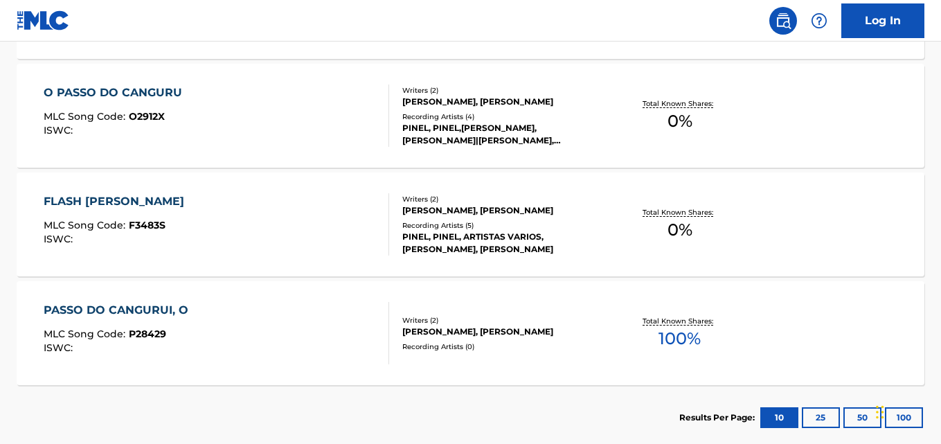
click at [337, 332] on div "PASSO DO CANGURUI, O MLC Song Code : P28429 ISWC :" at bounding box center [216, 333] width 345 height 62
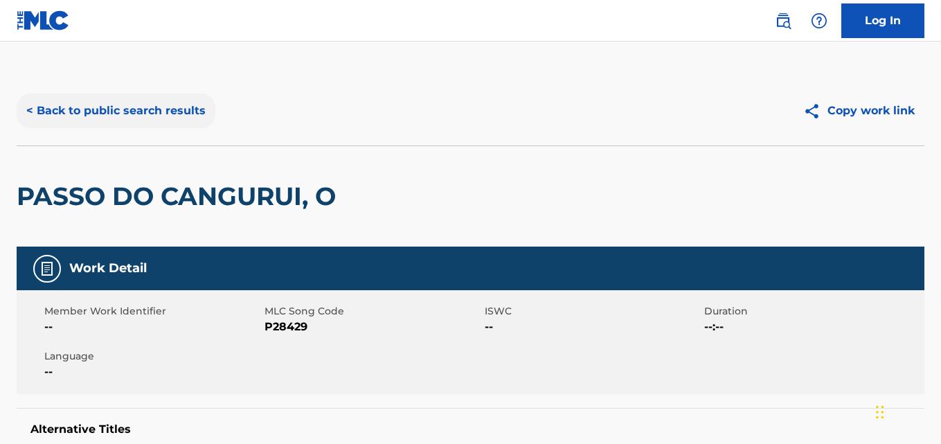
click at [185, 109] on button "< Back to public search results" at bounding box center [116, 111] width 199 height 35
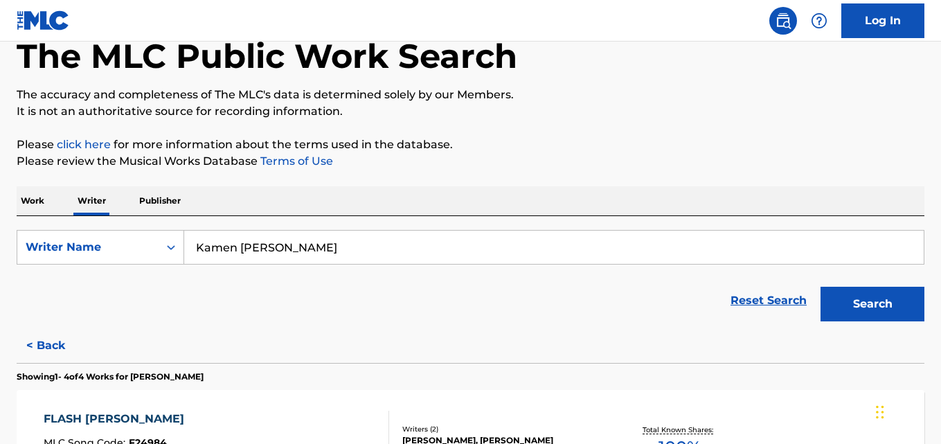
click at [305, 215] on div "Work Writer Publisher" at bounding box center [471, 200] width 908 height 29
click at [353, 245] on input "Kamen [PERSON_NAME]" at bounding box center [554, 247] width 740 height 33
paste input "[PERSON_NAME]"
click at [821, 287] on button "Search" at bounding box center [873, 304] width 104 height 35
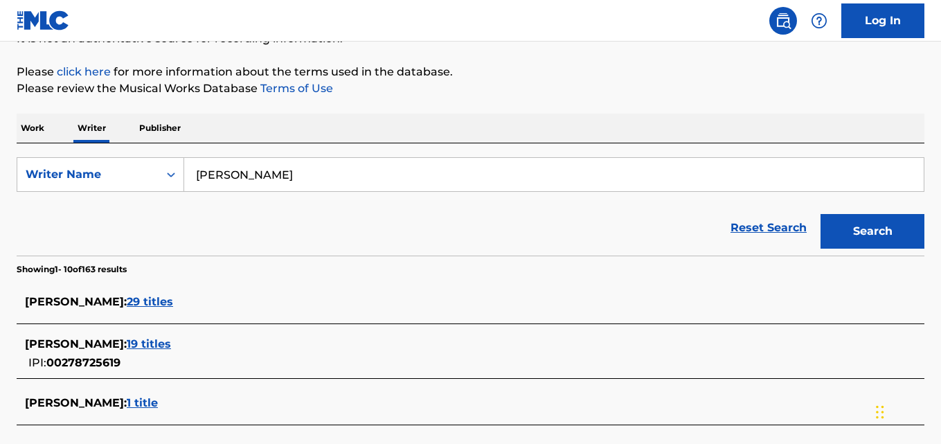
scroll to position [143, 0]
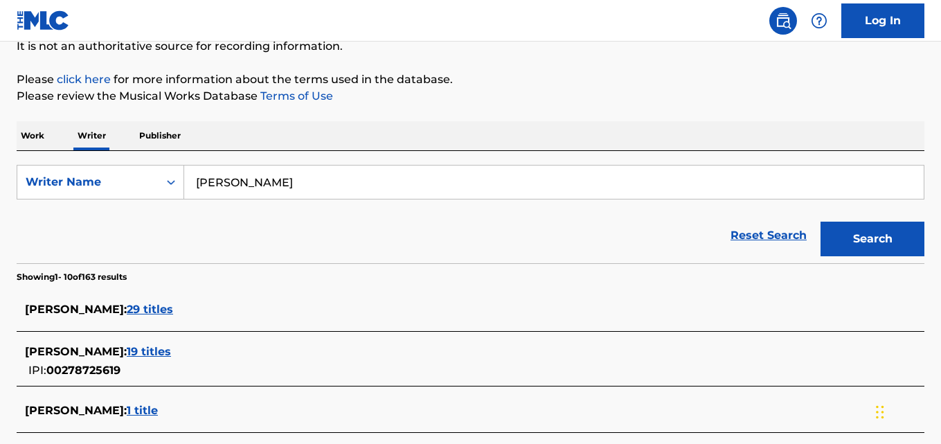
click at [295, 184] on input "[PERSON_NAME]" at bounding box center [554, 182] width 740 height 33
paste input "[PERSON_NAME]"
type input "[PERSON_NAME]"
click at [821, 222] on button "Search" at bounding box center [873, 239] width 104 height 35
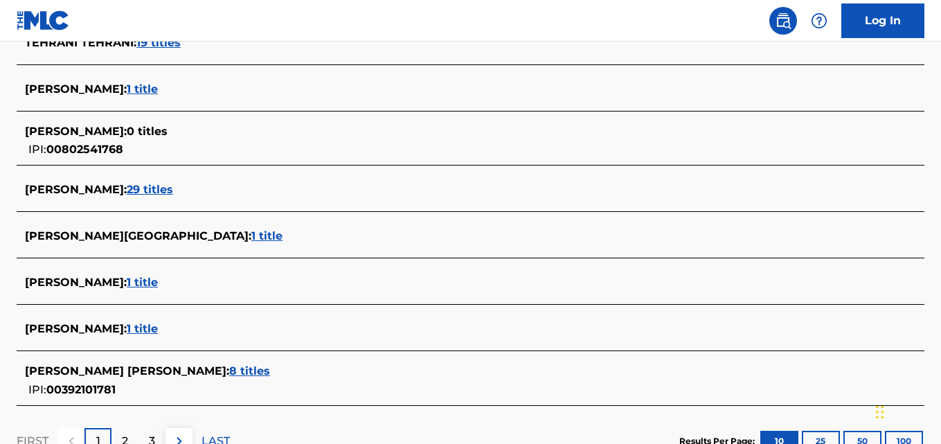
scroll to position [541, 0]
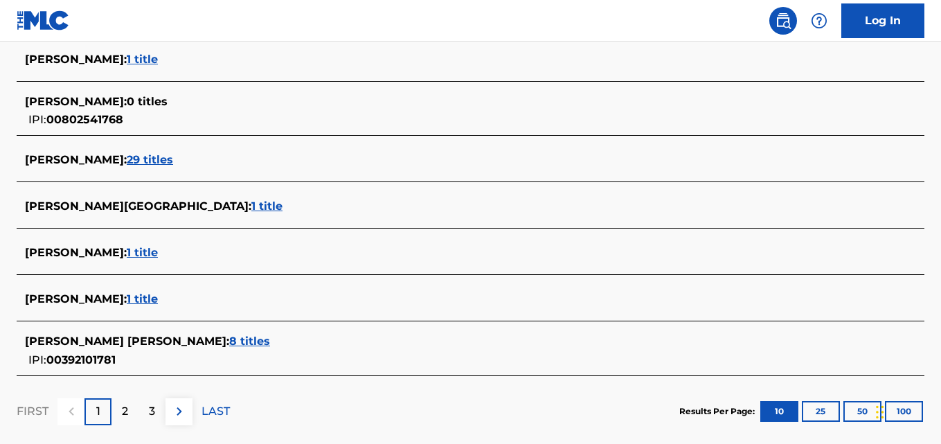
click at [251, 334] on div "[PERSON_NAME] [PERSON_NAME] : 8 titles" at bounding box center [452, 341] width 855 height 17
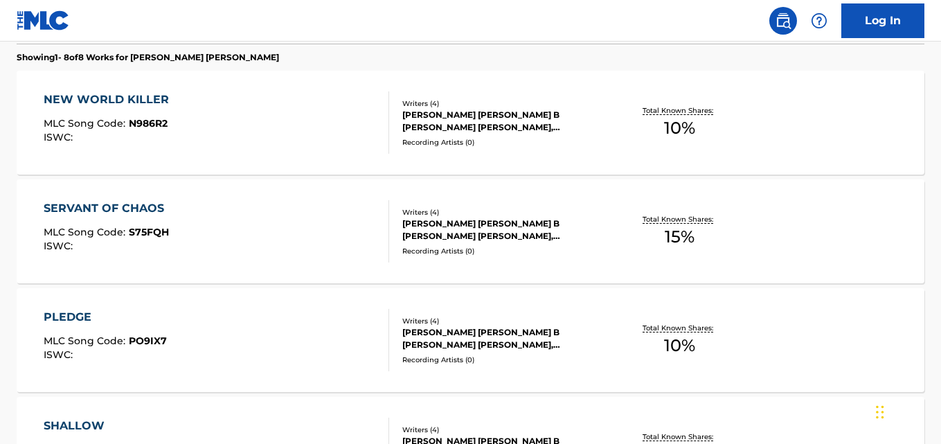
scroll to position [389, 0]
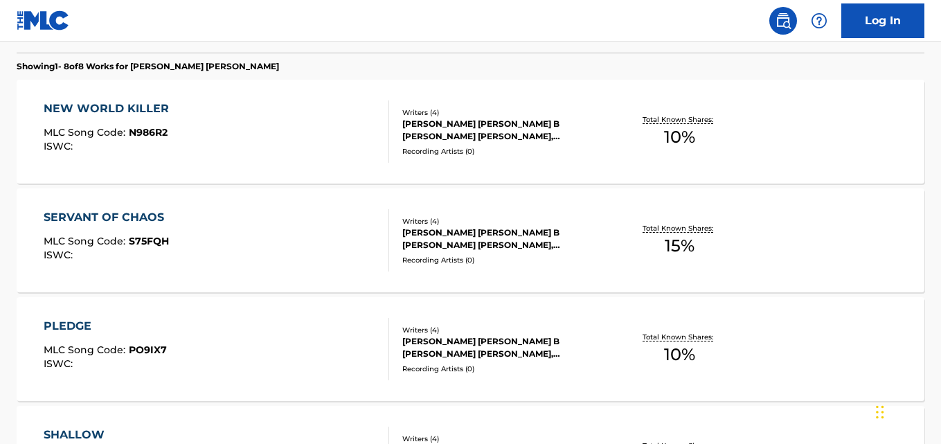
click at [716, 148] on div "Total Known Shares: 10 %" at bounding box center [680, 132] width 151 height 42
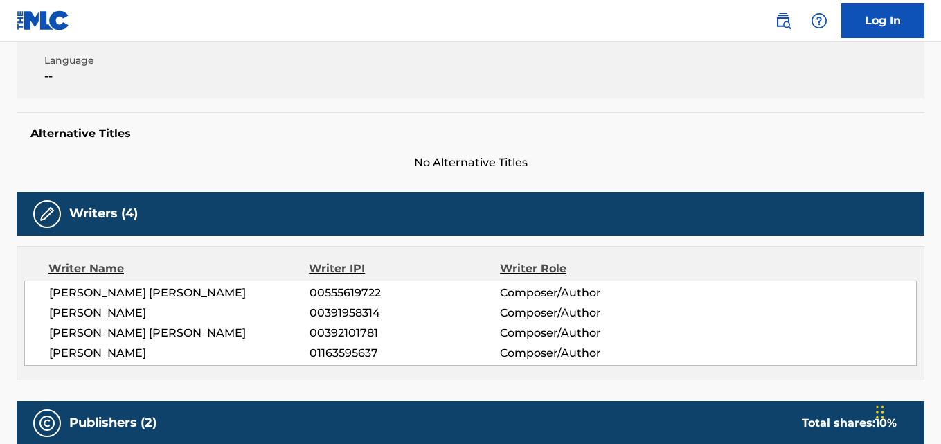
scroll to position [299, 0]
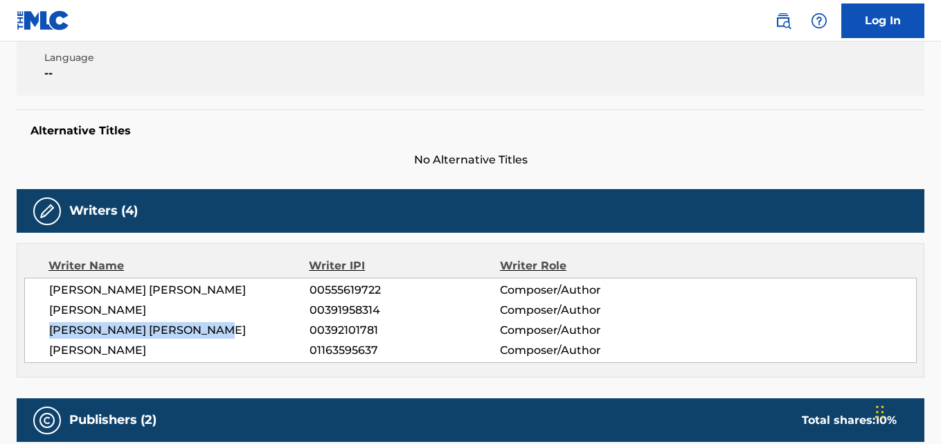
drag, startPoint x: 233, startPoint y: 335, endPoint x: 53, endPoint y: 330, distance: 180.8
click at [53, 330] on span "[PERSON_NAME] [PERSON_NAME]" at bounding box center [179, 330] width 260 height 17
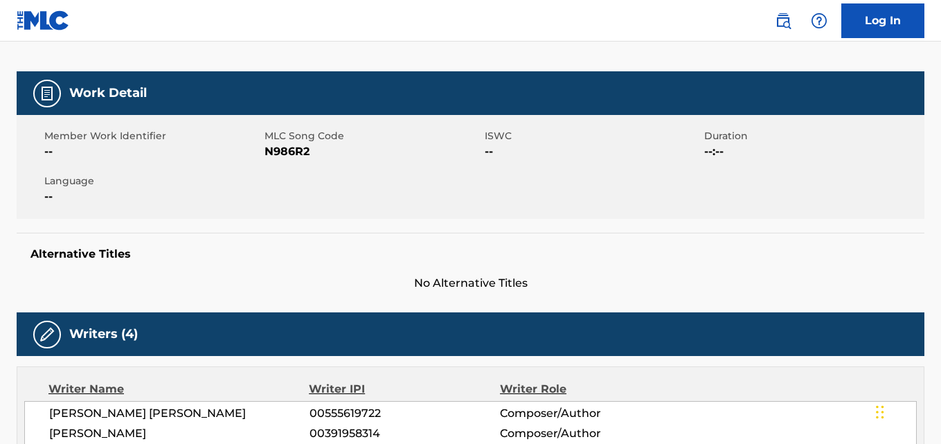
scroll to position [0, 0]
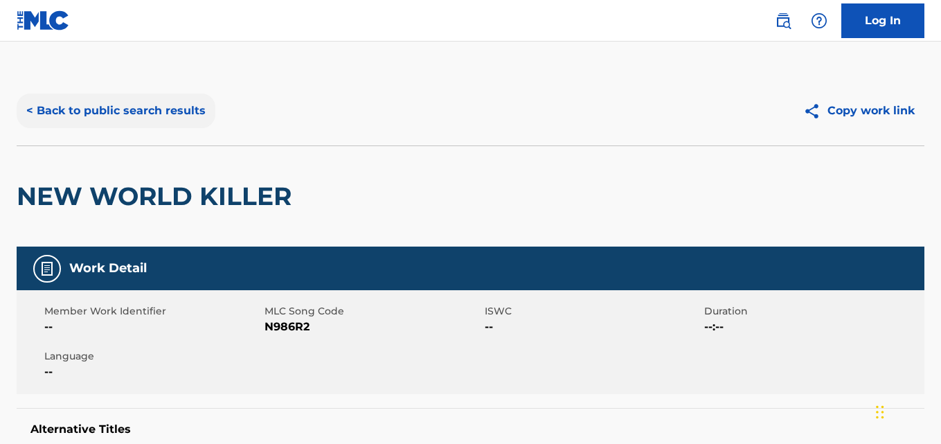
click at [175, 111] on button "< Back to public search results" at bounding box center [116, 111] width 199 height 35
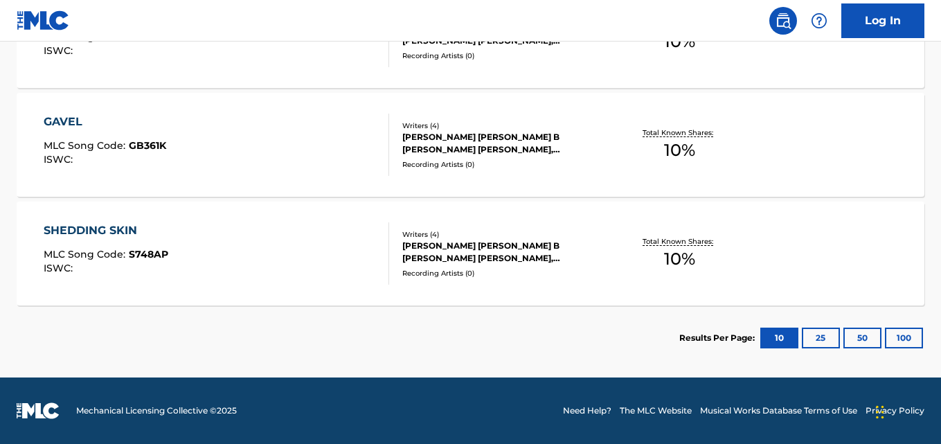
scroll to position [1018, 0]
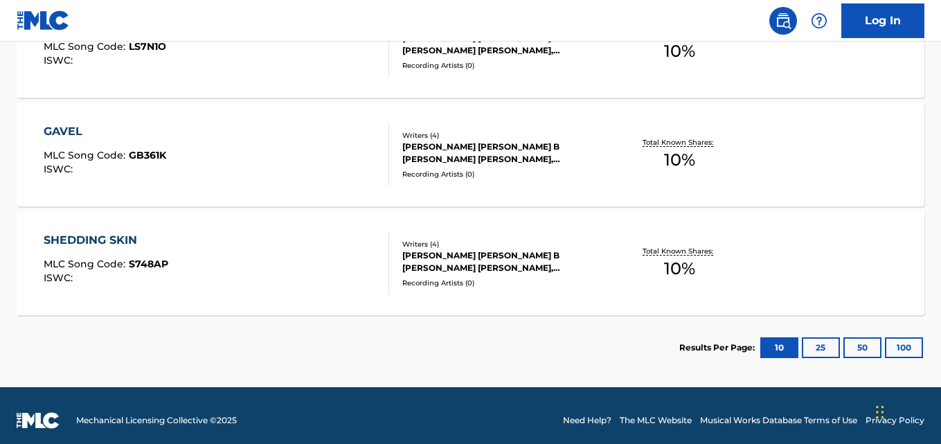
click at [230, 261] on div "SHEDDING SKIN MLC Song Code : S748AP ISWC :" at bounding box center [216, 263] width 345 height 62
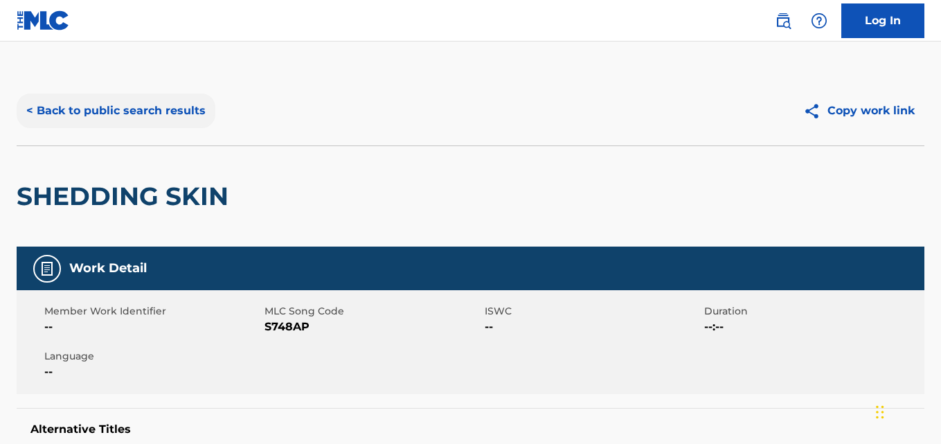
click at [150, 123] on button "< Back to public search results" at bounding box center [116, 111] width 199 height 35
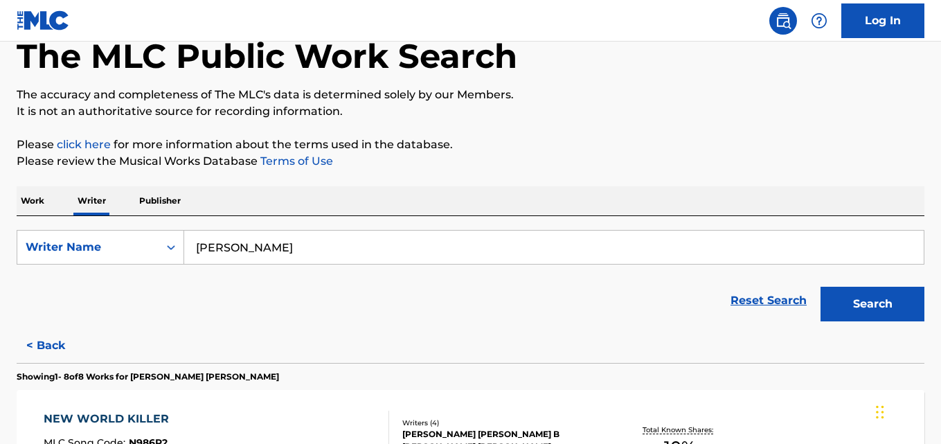
click at [346, 249] on input "[PERSON_NAME]" at bounding box center [554, 247] width 740 height 33
paste input "[PERSON_NAME]"
type input "[PERSON_NAME]"
click at [821, 287] on button "Search" at bounding box center [873, 304] width 104 height 35
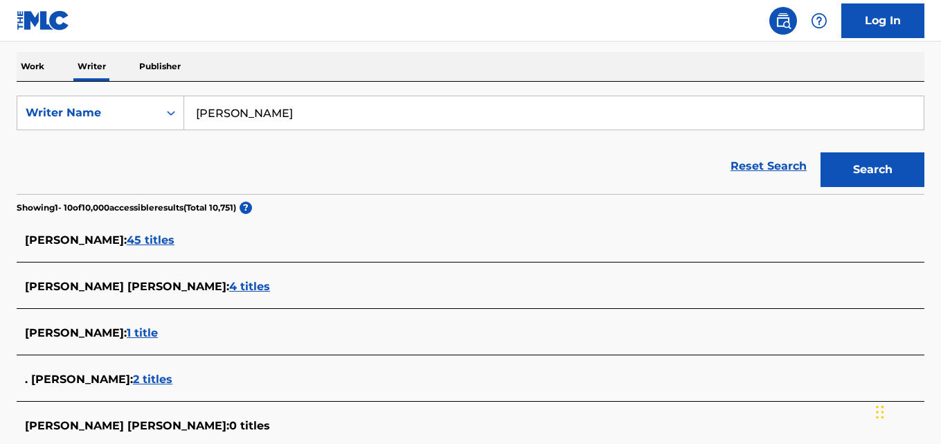
scroll to position [0, 0]
